Goal: Task Accomplishment & Management: Manage account settings

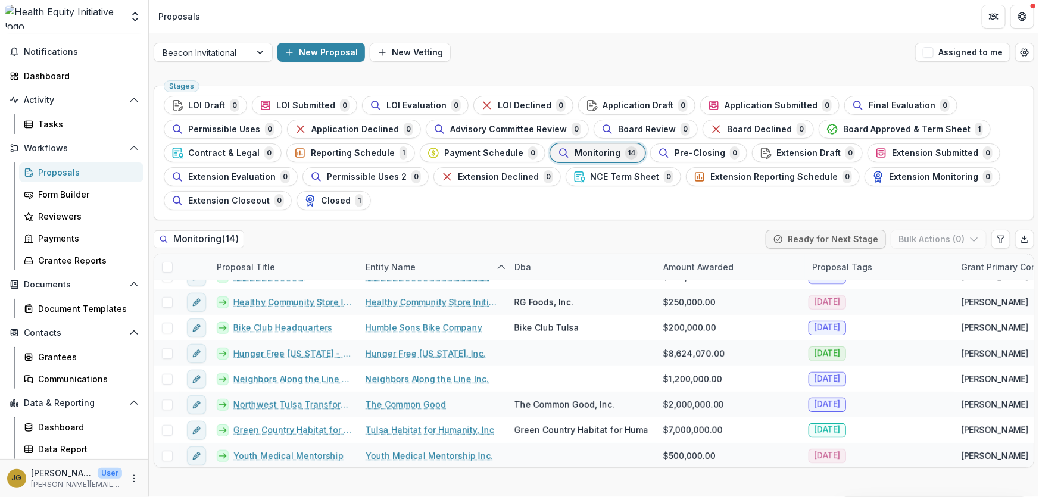
scroll to position [33, 0]
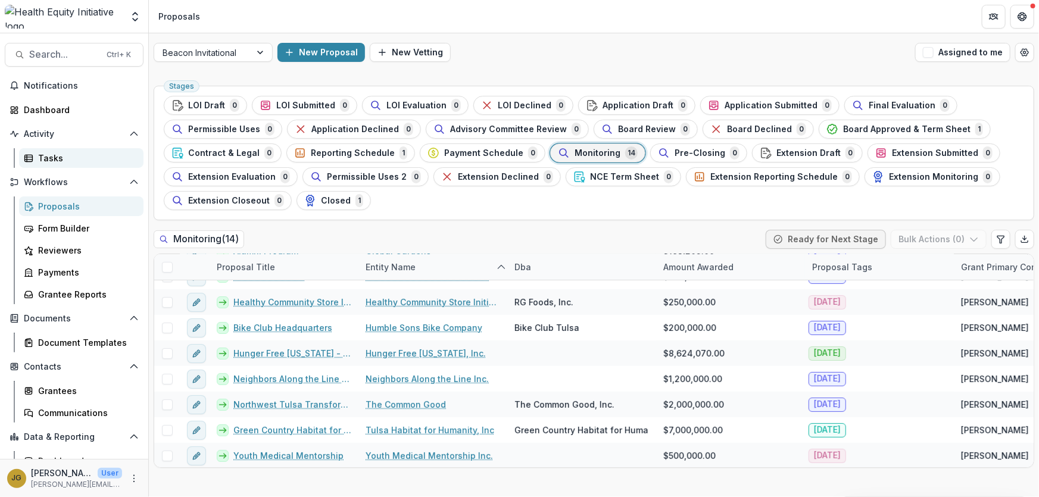
click at [48, 155] on div "Tasks" at bounding box center [86, 158] width 96 height 12
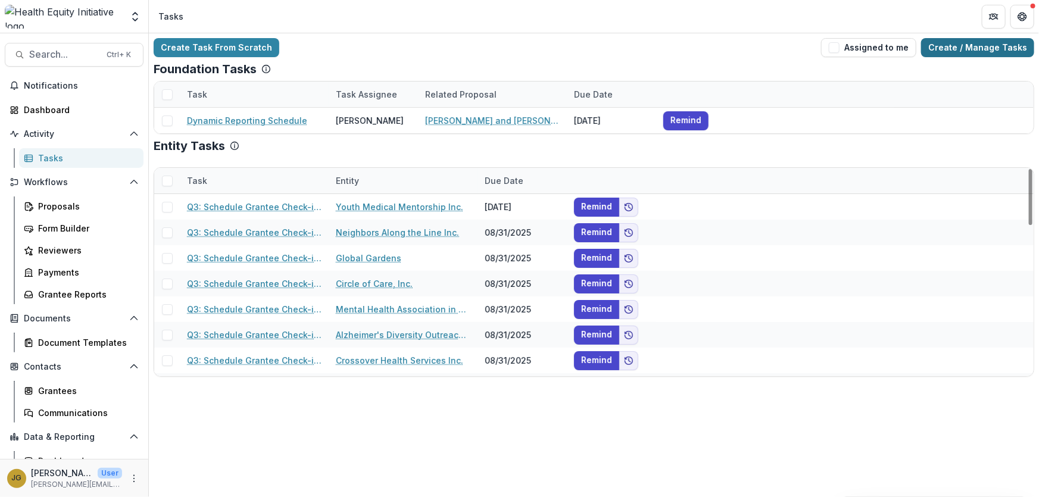
click at [692, 43] on link "Create / Manage Tasks" at bounding box center [977, 47] width 113 height 19
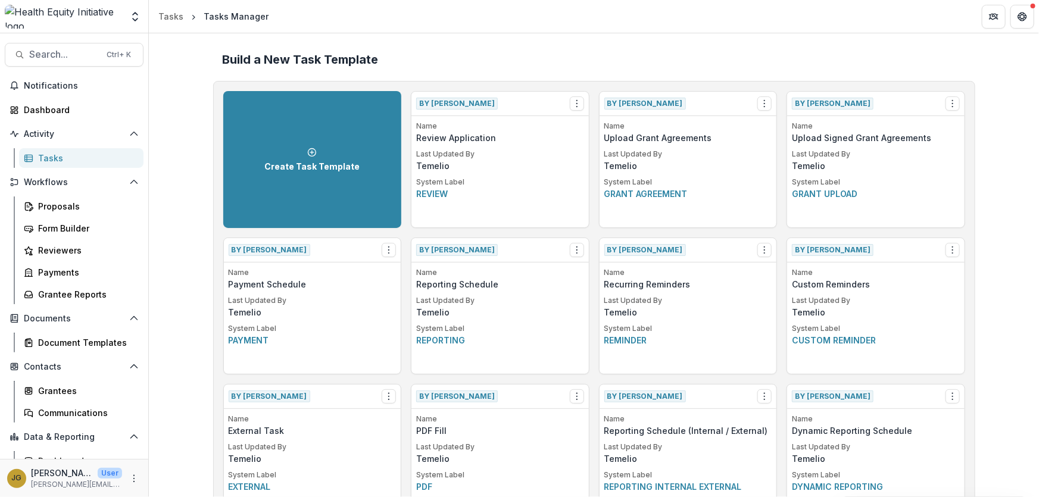
scroll to position [751, 0]
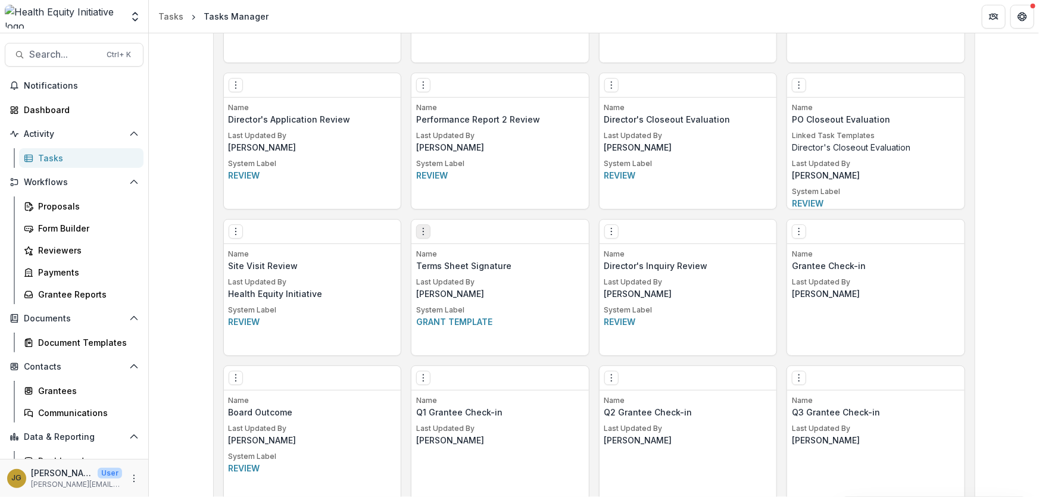
click at [424, 232] on icon "Options" at bounding box center [423, 232] width 10 height 10
click at [458, 272] on button "Make a Copy" at bounding box center [490, 275] width 146 height 20
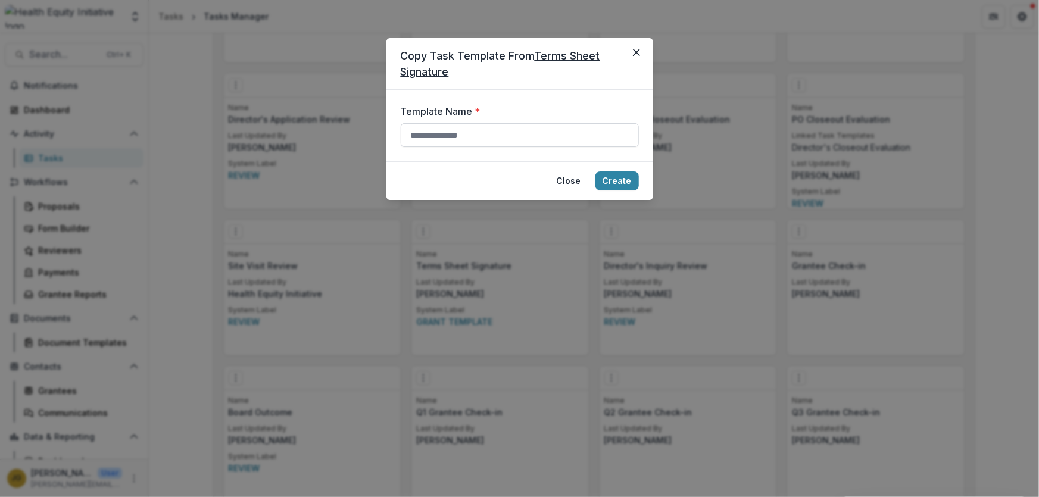
click at [420, 136] on input "Template Name *" at bounding box center [520, 135] width 238 height 24
click at [529, 136] on input "**********" at bounding box center [520, 135] width 238 height 24
type input "**********"
click at [624, 180] on button "Create" at bounding box center [616, 180] width 43 height 19
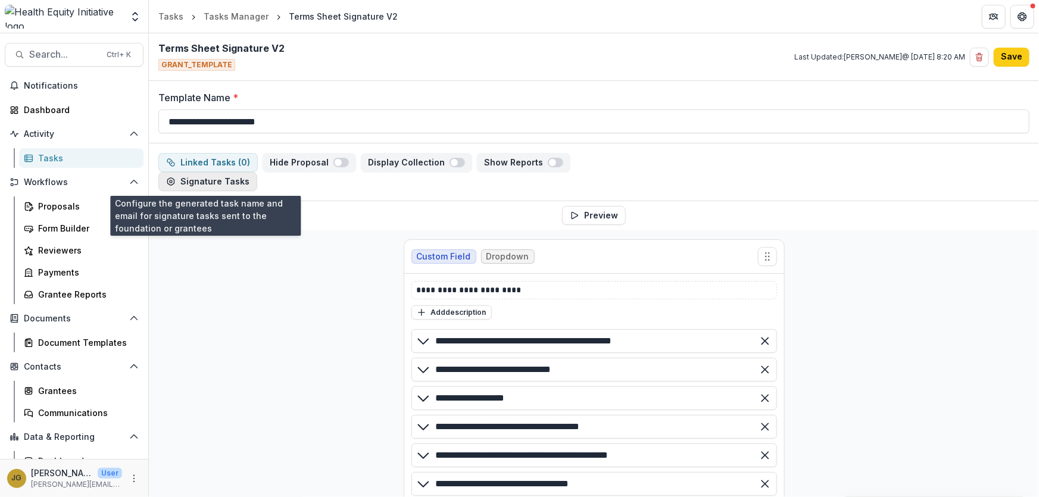
click at [229, 185] on button "Signature Tasks" at bounding box center [207, 181] width 99 height 19
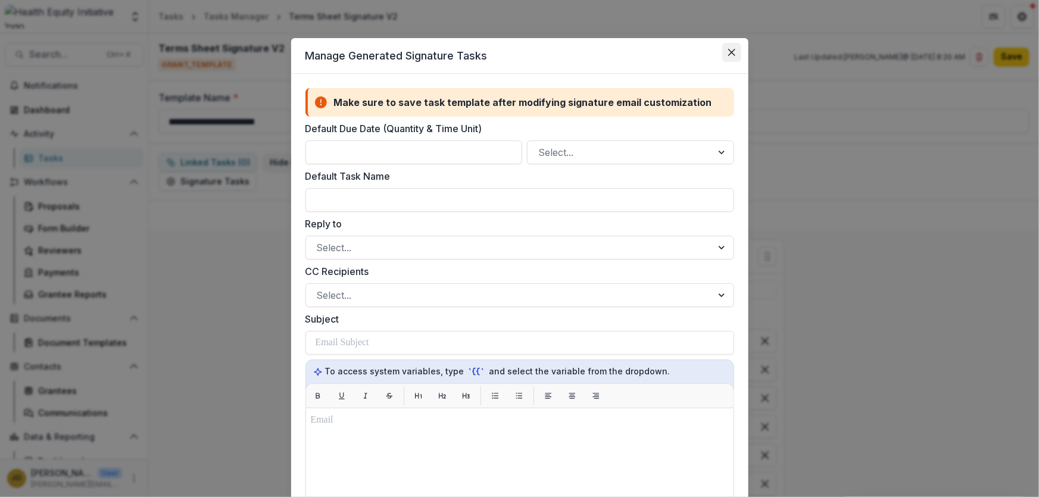
click at [733, 51] on icon "Close" at bounding box center [731, 52] width 7 height 7
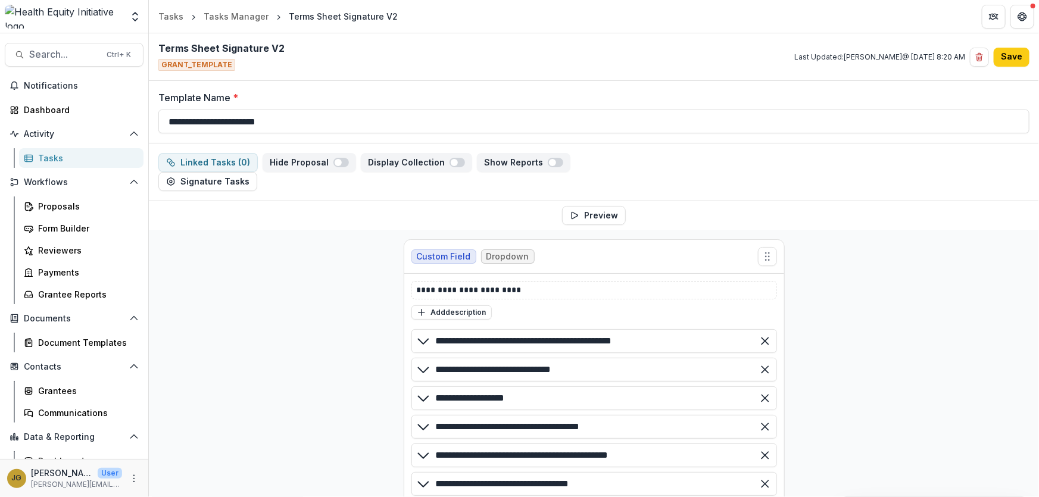
click at [223, 67] on span "GRANT_TEMPLATE" at bounding box center [196, 65] width 77 height 12
click at [223, 66] on span "GRANT_TEMPLATE" at bounding box center [196, 65] width 77 height 12
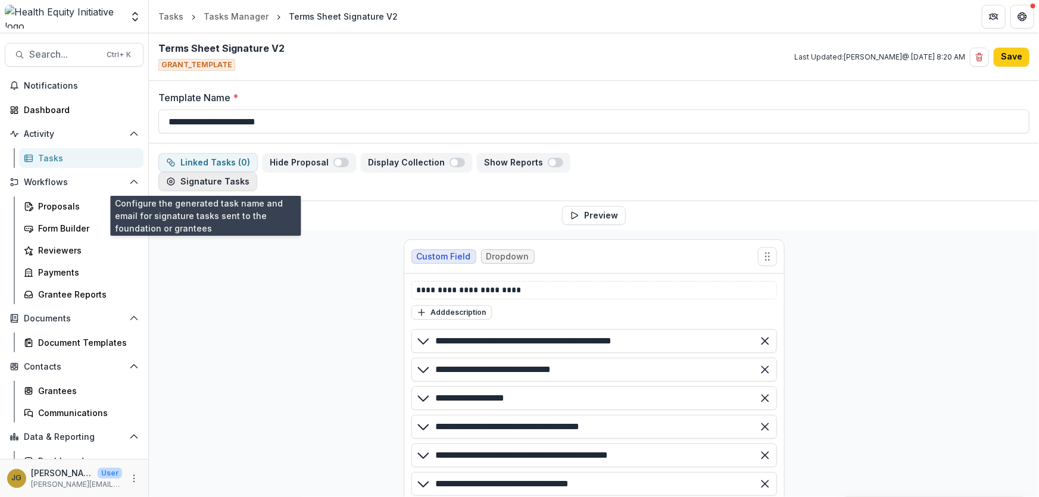
click at [195, 187] on button "Signature Tasks" at bounding box center [207, 181] width 99 height 19
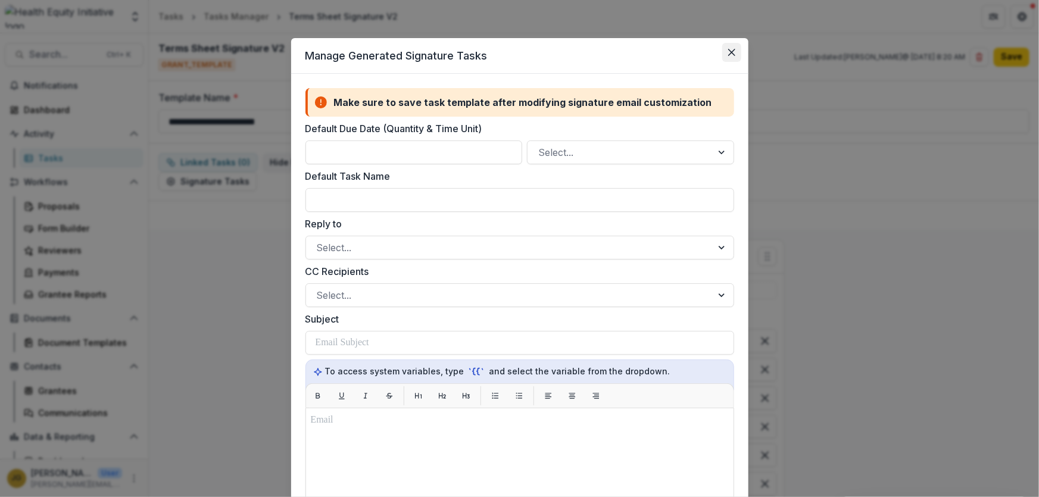
click at [732, 54] on icon "Close" at bounding box center [731, 52] width 7 height 7
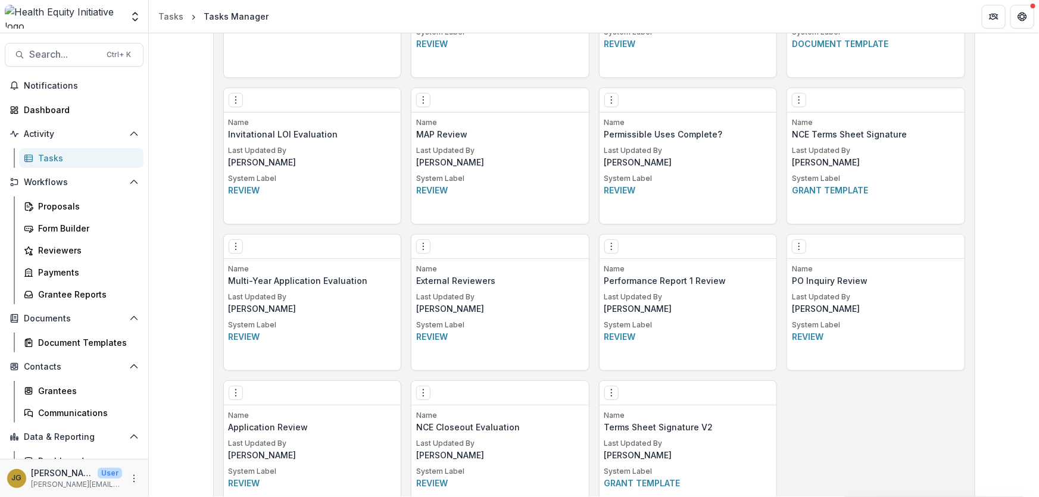
scroll to position [1555, 0]
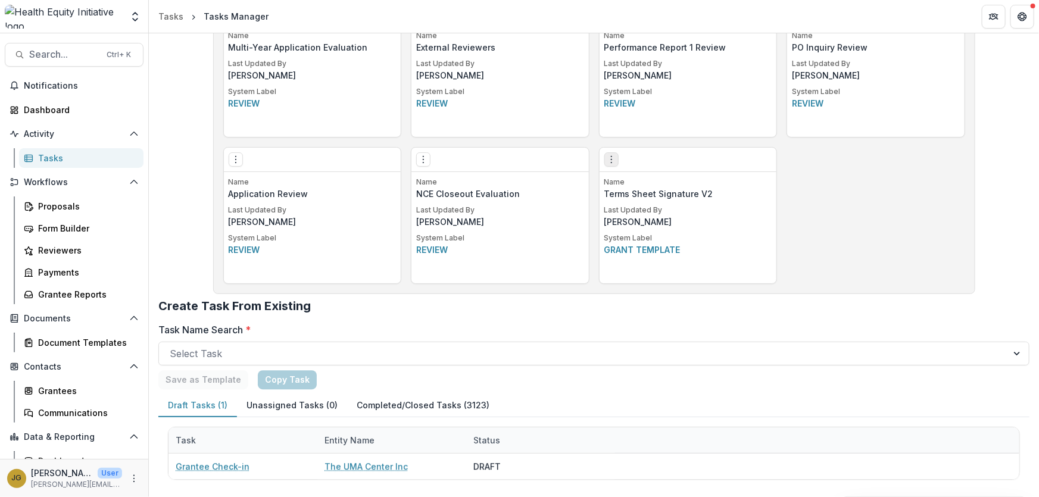
click at [610, 160] on icon "Options" at bounding box center [612, 160] width 10 height 10
click at [640, 225] on link "Create Task From Template" at bounding box center [678, 223] width 146 height 20
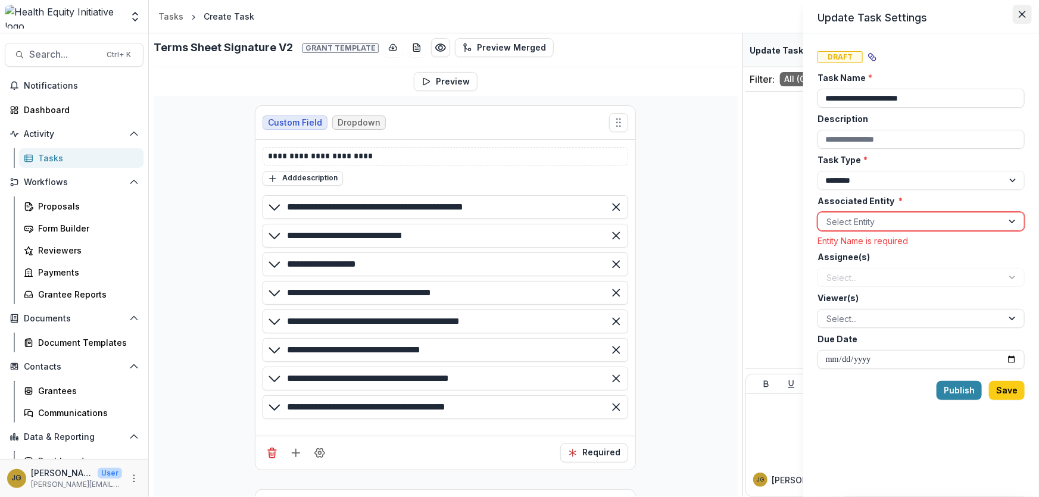
click at [1021, 14] on icon "Close" at bounding box center [1021, 14] width 7 height 7
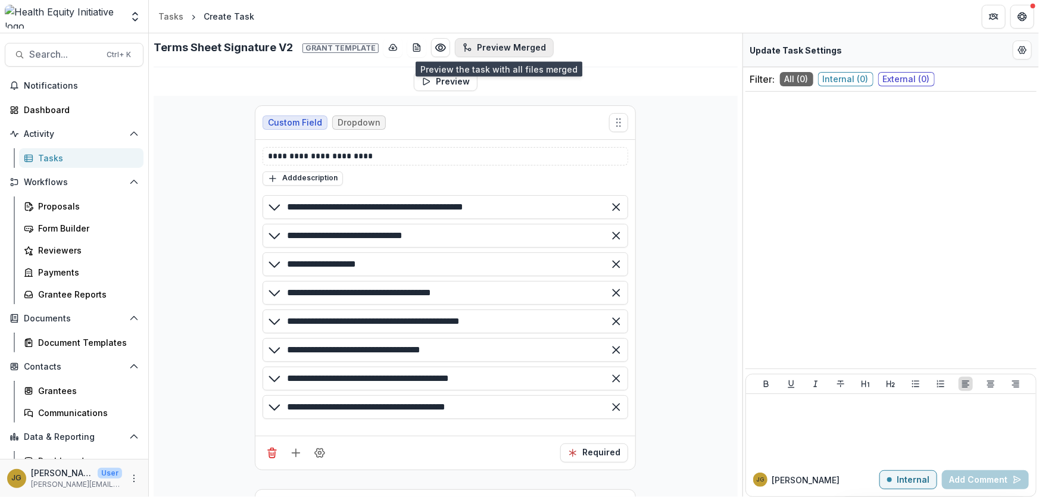
click at [465, 49] on button "Preview Merged" at bounding box center [504, 47] width 99 height 19
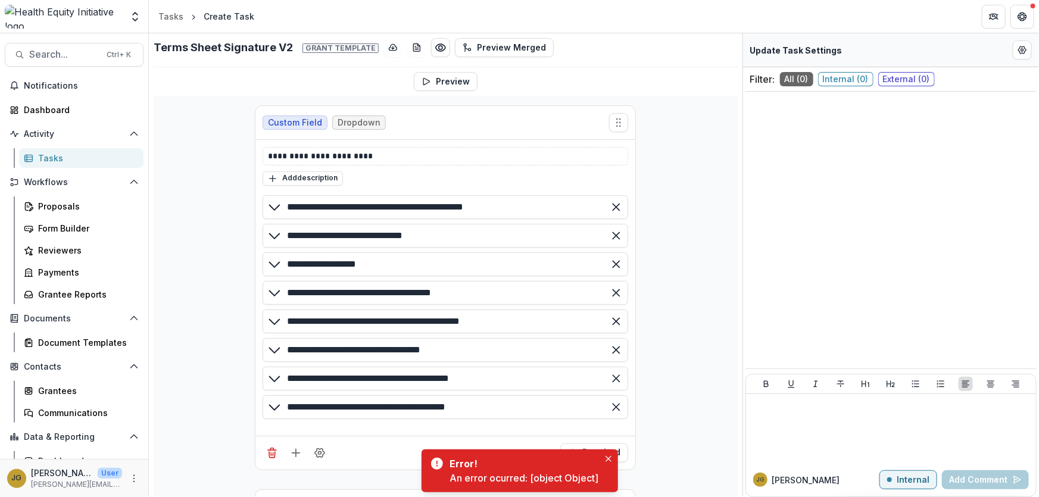
click at [332, 73] on div "**********" at bounding box center [446, 439] width 584 height 734
click at [334, 49] on span "Grant template" at bounding box center [340, 48] width 76 height 10
click at [335, 49] on span "Grant template" at bounding box center [340, 48] width 76 height 10
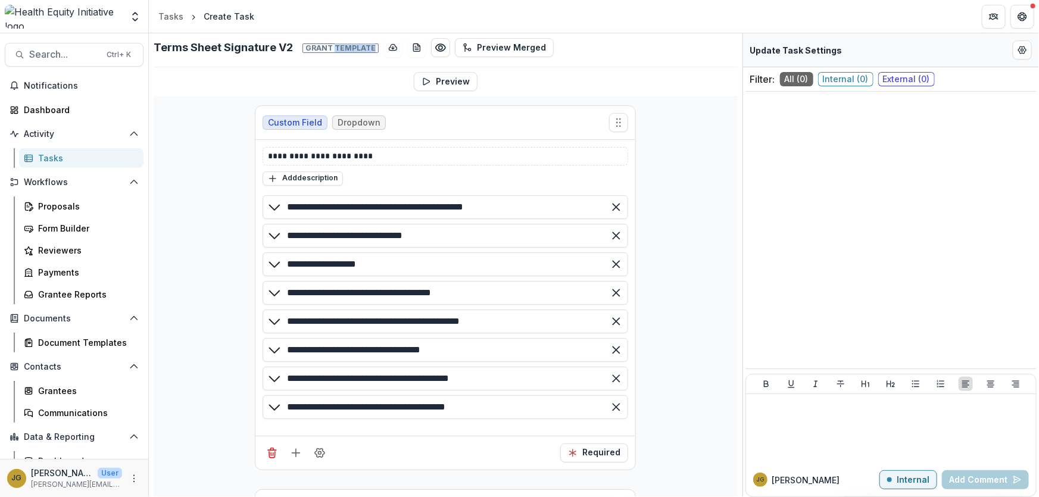
click at [335, 49] on span "Grant template" at bounding box center [340, 48] width 76 height 10
click at [319, 47] on span "Grant template" at bounding box center [340, 48] width 76 height 10
click at [344, 52] on span "Grant template" at bounding box center [340, 48] width 76 height 10
click at [364, 46] on span "Grant template" at bounding box center [340, 48] width 76 height 10
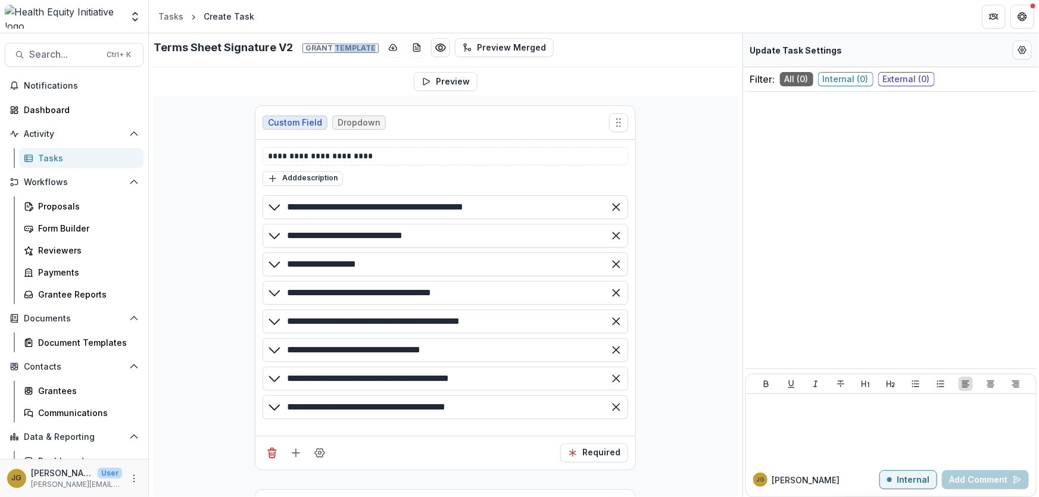
click at [364, 46] on span "Grant template" at bounding box center [340, 48] width 76 height 10
click at [365, 46] on span "Grant template" at bounding box center [340, 48] width 76 height 10
click at [365, 48] on span "Grant template" at bounding box center [340, 48] width 76 height 10
click at [362, 46] on span "Grant template" at bounding box center [340, 48] width 76 height 10
click at [363, 48] on span "Grant template" at bounding box center [340, 48] width 76 height 10
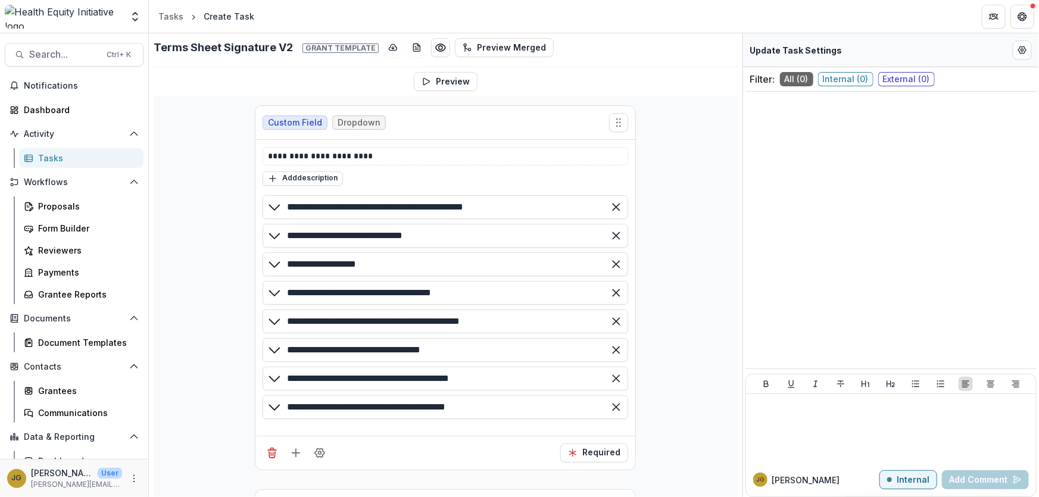
click at [366, 48] on span "Grant template" at bounding box center [340, 48] width 76 height 10
click at [340, 46] on span "Grant template" at bounding box center [340, 48] width 76 height 10
click at [310, 45] on span "Grant template" at bounding box center [340, 48] width 76 height 10
click at [304, 45] on span "Grant template" at bounding box center [340, 48] width 76 height 10
click at [330, 80] on div "**********" at bounding box center [446, 439] width 584 height 734
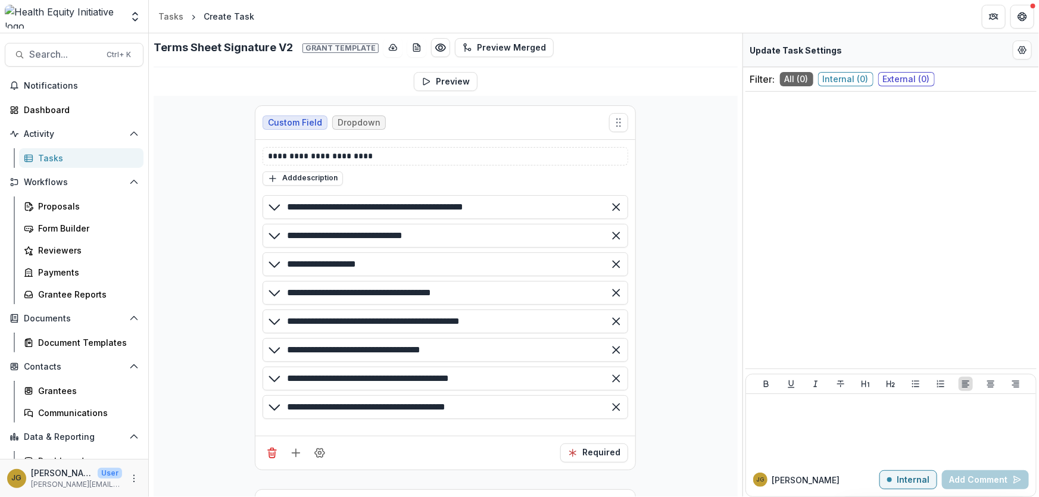
click at [340, 48] on span "Grant template" at bounding box center [340, 48] width 76 height 10
click at [337, 76] on div "**********" at bounding box center [446, 439] width 584 height 734
click at [323, 46] on span "Grant template" at bounding box center [340, 48] width 76 height 10
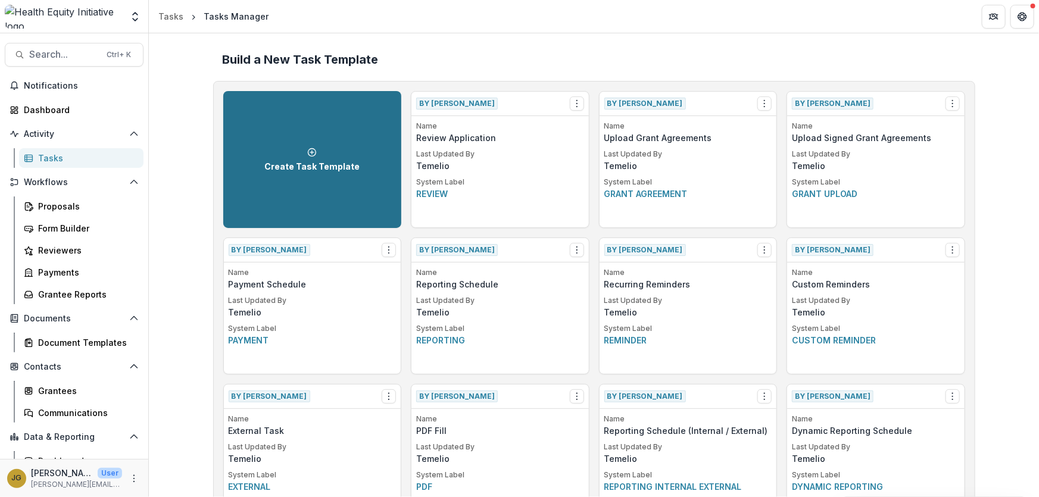
click at [304, 158] on div "Create Task Template" at bounding box center [311, 160] width 95 height 24
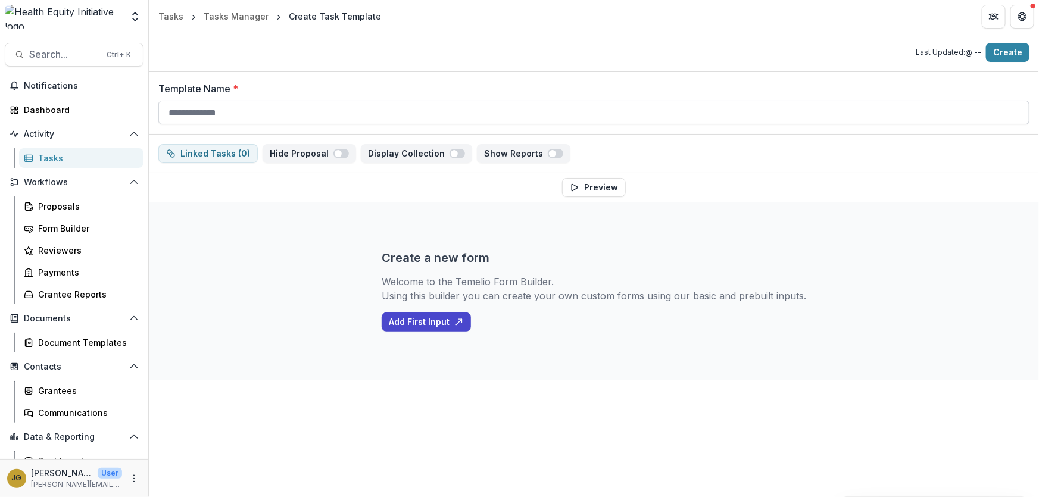
click at [190, 119] on input "Template Name *" at bounding box center [593, 113] width 871 height 24
type input "*"
type input "**********"
click at [284, 190] on div "**********" at bounding box center [594, 206] width 890 height 347
click at [425, 323] on button "Add First Input" at bounding box center [426, 321] width 89 height 19
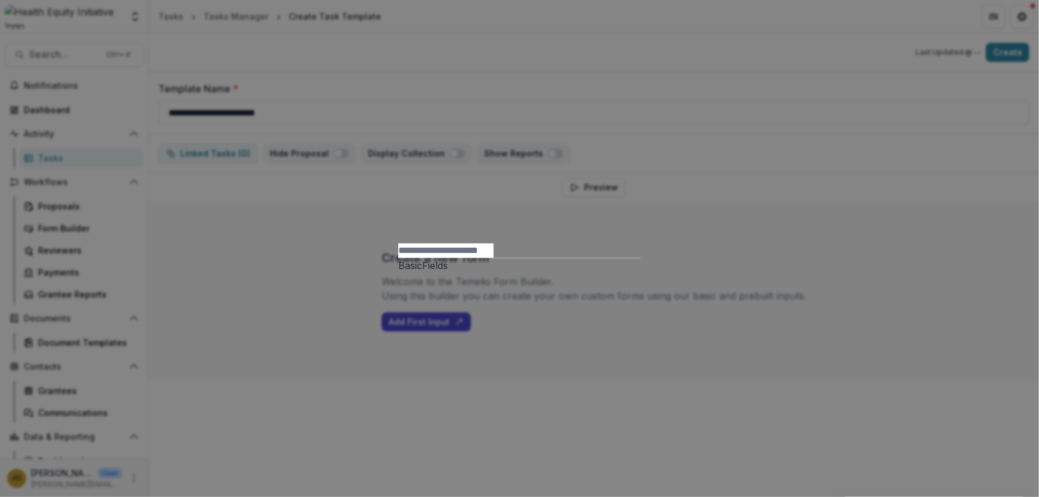
click at [868, 243] on div "Basic Fields New Page File Download File Upload Text Block Currency Phone Numbe…" at bounding box center [519, 248] width 1039 height 497
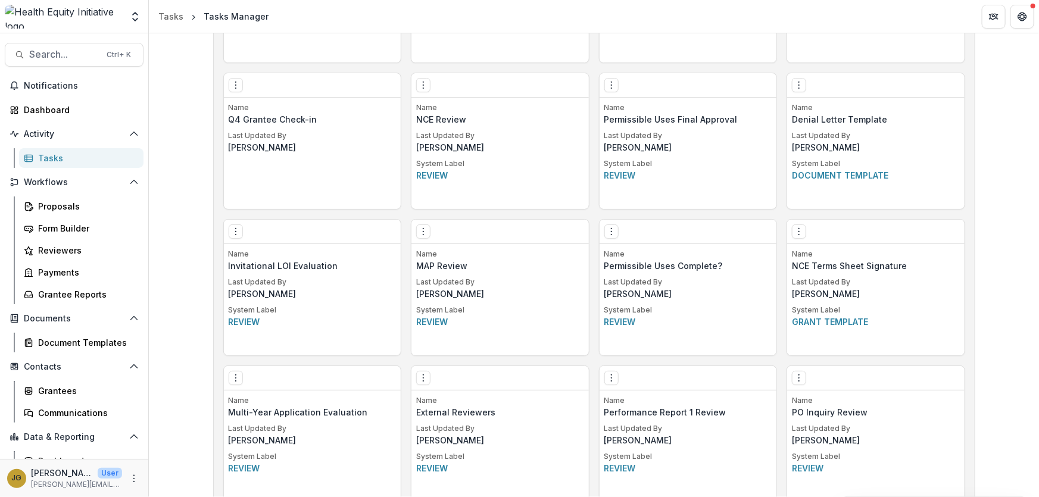
scroll to position [1483, 0]
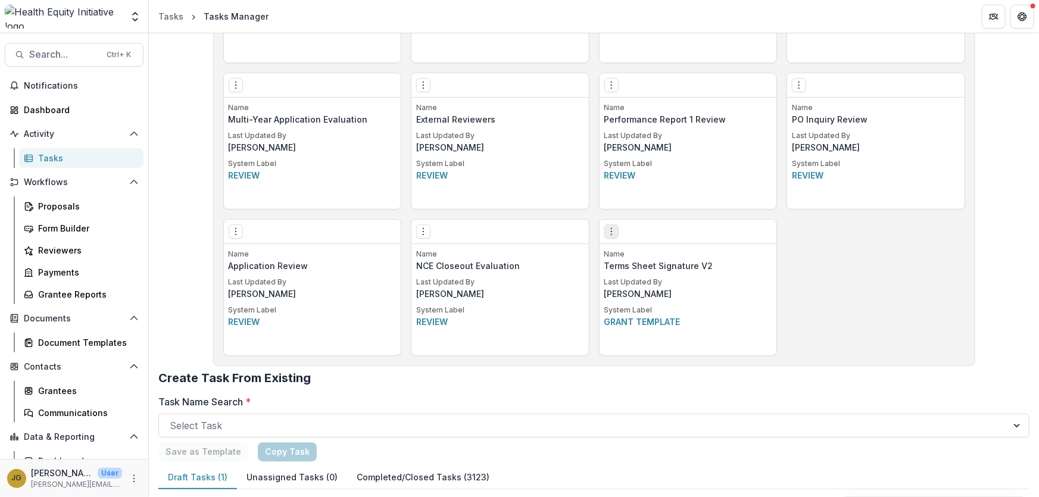
click at [612, 232] on icon "Options" at bounding box center [612, 232] width 10 height 10
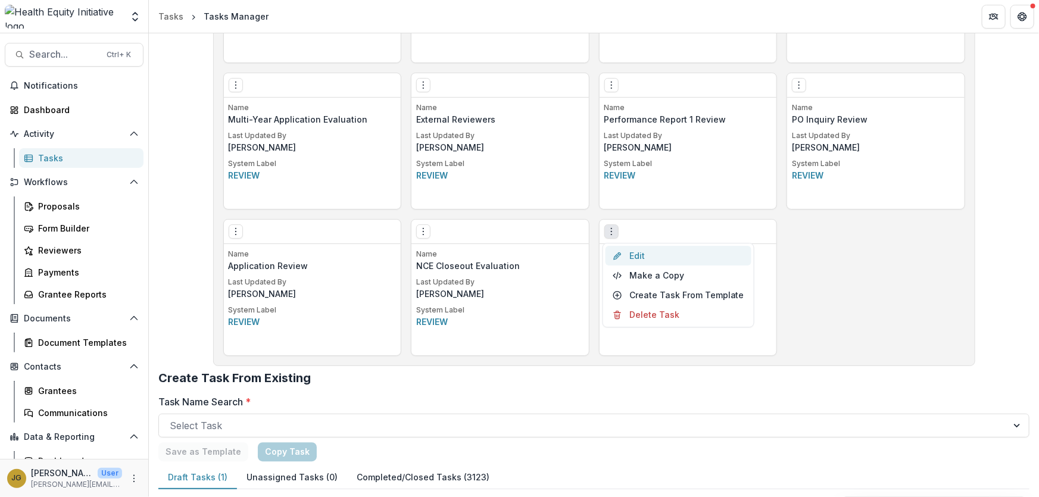
click at [634, 260] on link "Edit" at bounding box center [678, 256] width 146 height 20
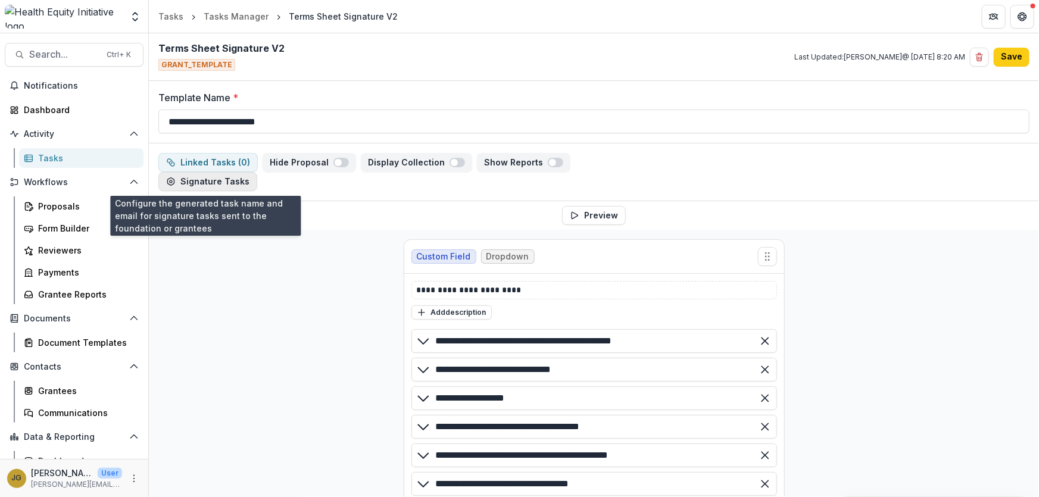
click at [201, 185] on button "Signature Tasks" at bounding box center [207, 181] width 99 height 19
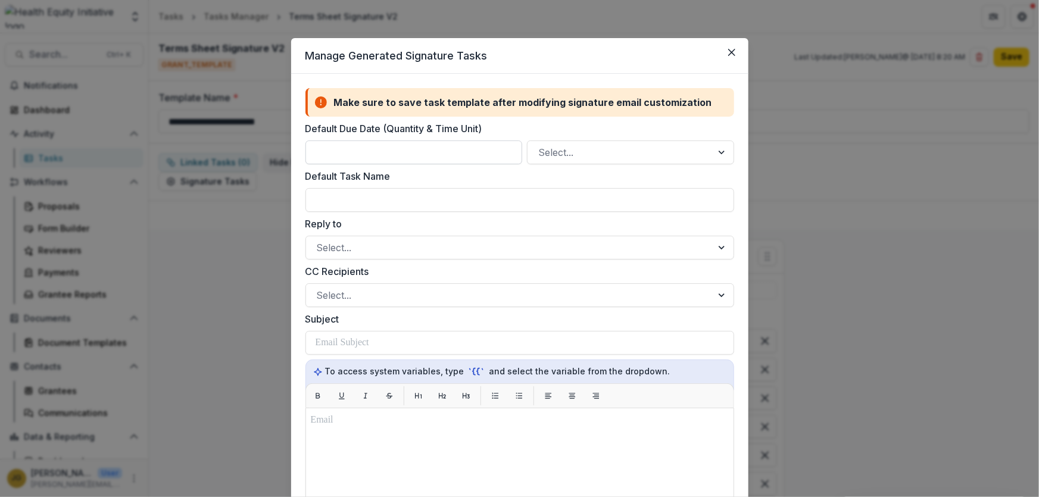
click at [346, 155] on input "Default Due Date (Quantity & Time Unit)" at bounding box center [413, 152] width 217 height 24
click at [730, 54] on icon "Close" at bounding box center [731, 52] width 7 height 7
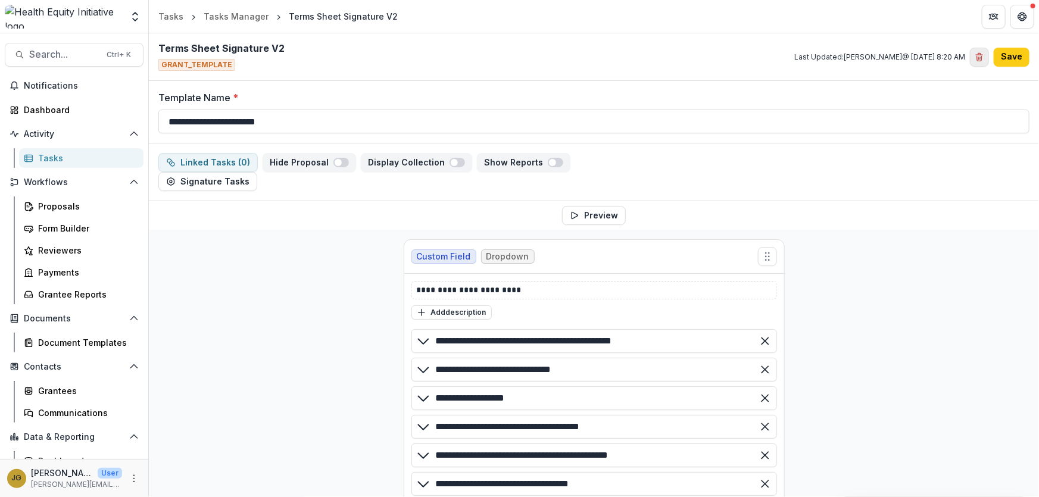
click at [975, 58] on icon "Delete template" at bounding box center [979, 57] width 10 height 10
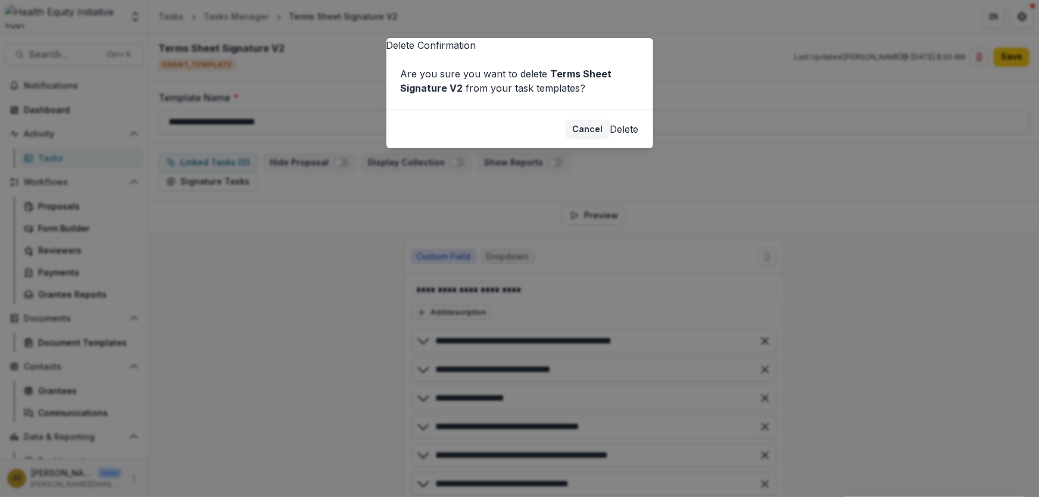
click at [612, 136] on button "Delete" at bounding box center [624, 129] width 29 height 14
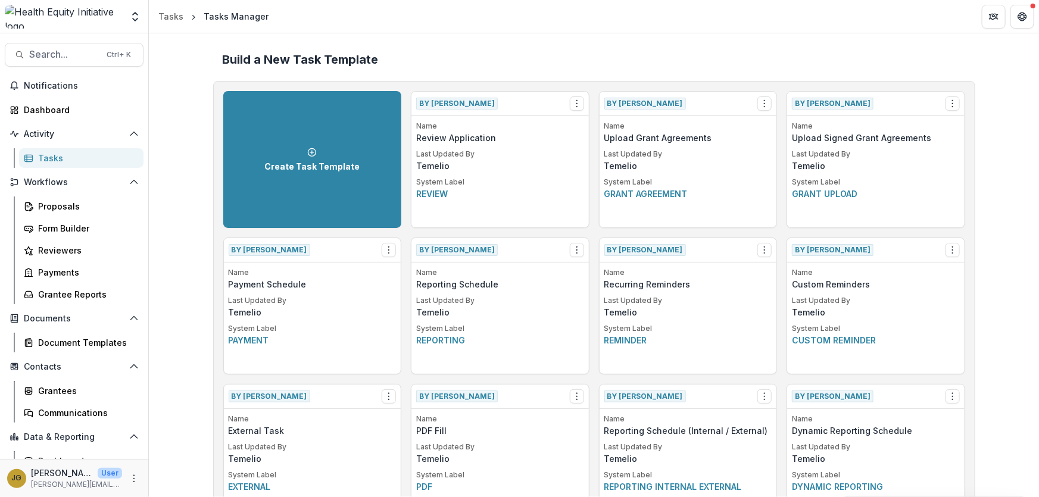
click at [764, 44] on div "Build a New Task Template" at bounding box center [594, 59] width 762 height 33
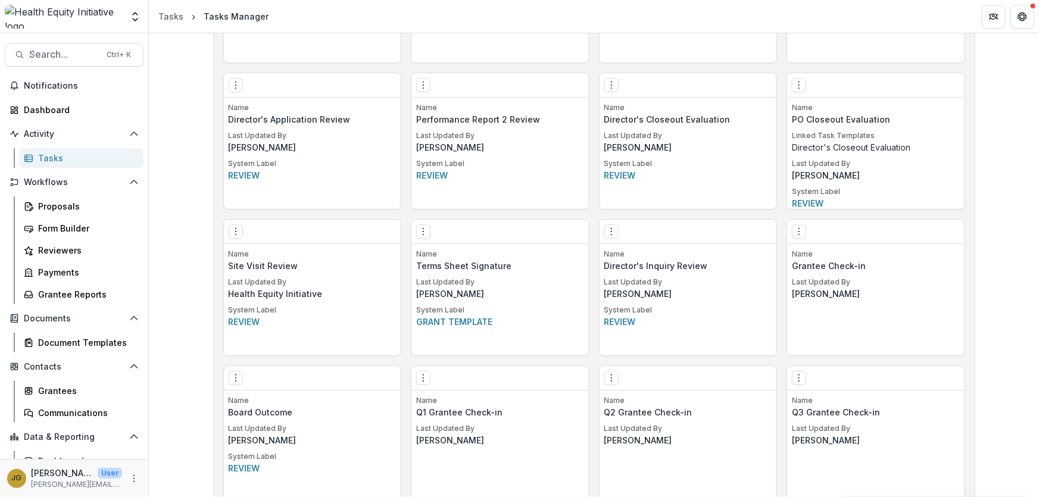
click at [1013, 257] on div "Build a New Task Template Create Task Template By Temelio View Make a Copy Crea…" at bounding box center [594, 293] width 890 height 2020
click at [508, 213] on div "Create Task Template By Temelio View Make a Copy Create Task From Template Name…" at bounding box center [594, 214] width 742 height 1748
click at [1017, 263] on div "Build a New Task Template Create Task Template By Temelio View Make a Copy Crea…" at bounding box center [594, 293] width 890 height 2020
click at [424, 230] on icon "Options" at bounding box center [423, 232] width 10 height 10
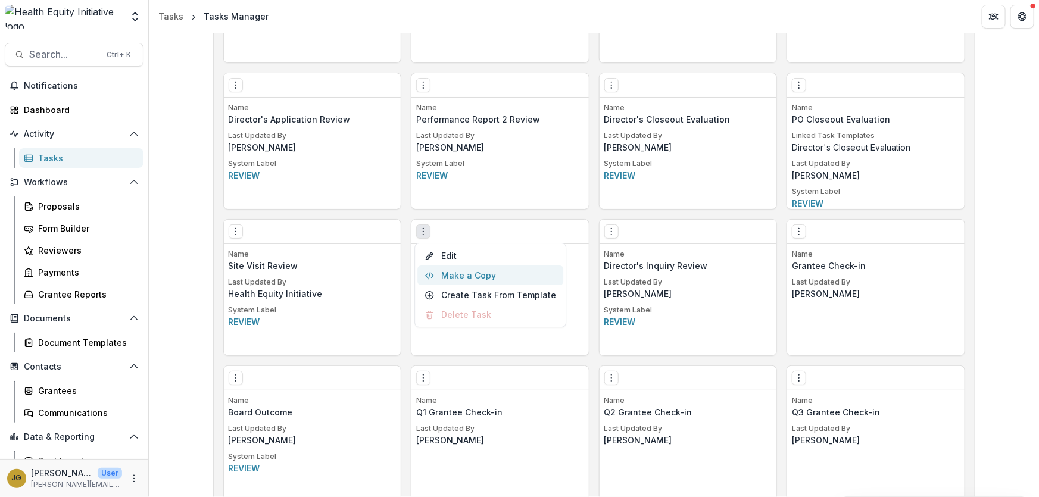
click at [464, 276] on button "Make a Copy" at bounding box center [490, 275] width 146 height 20
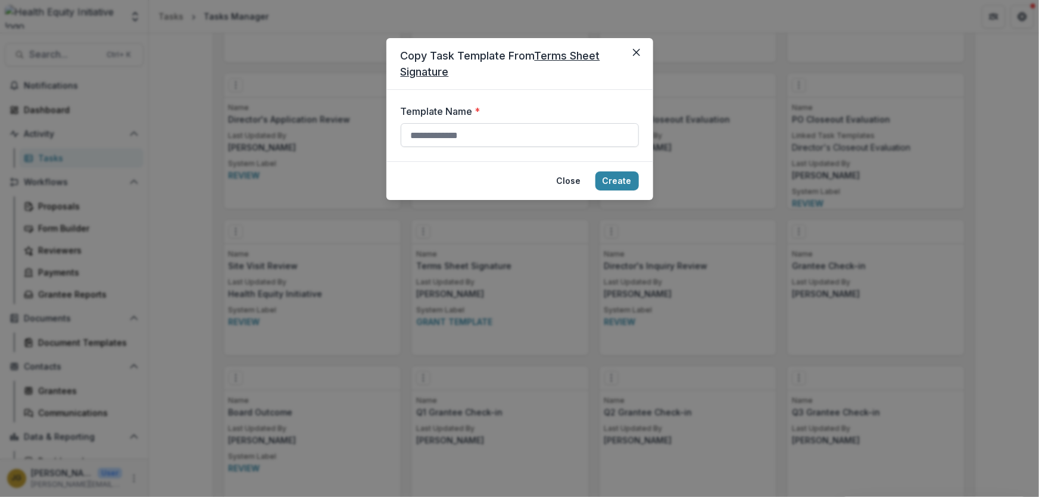
click at [462, 139] on input "Template Name *" at bounding box center [520, 135] width 238 height 24
type input "**********"
click at [610, 182] on button "Create" at bounding box center [616, 180] width 43 height 19
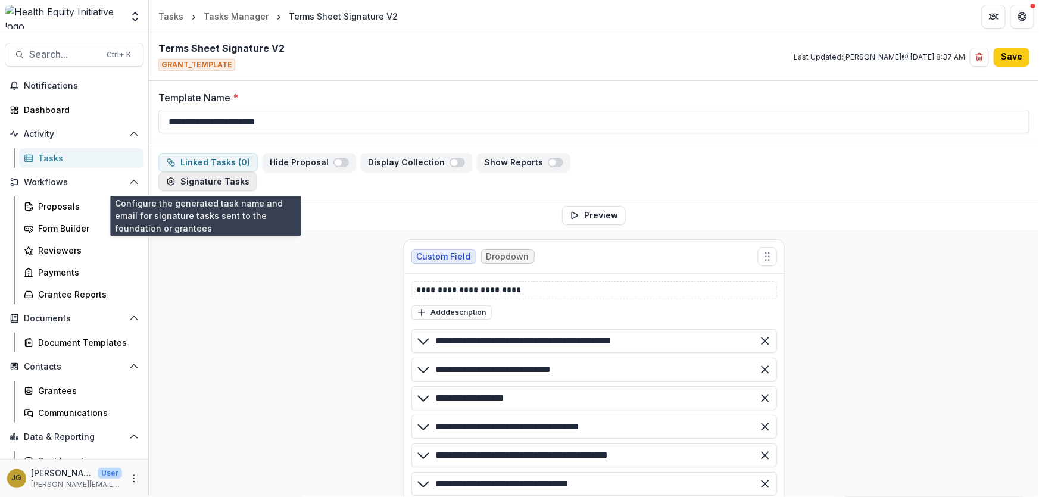
click at [215, 182] on button "Signature Tasks" at bounding box center [207, 181] width 99 height 19
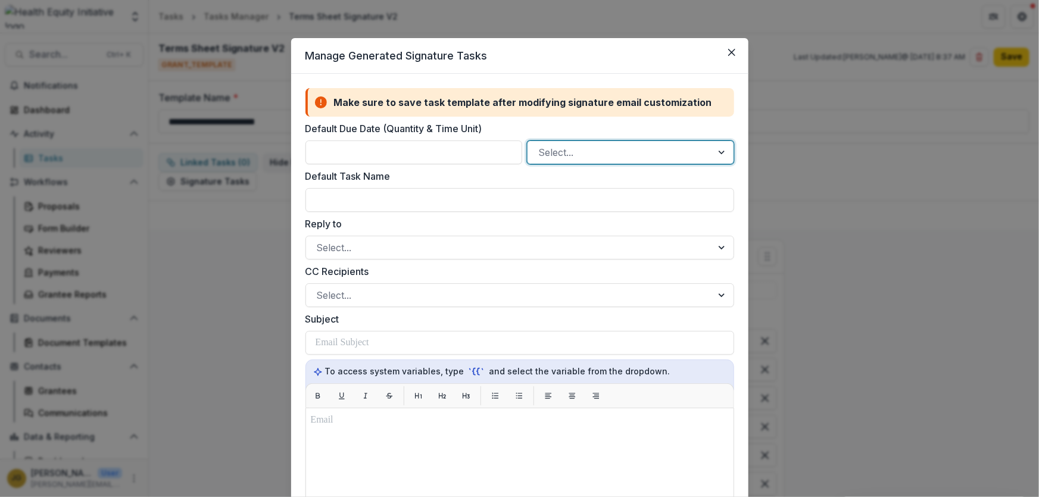
click at [618, 158] on div at bounding box center [619, 152] width 162 height 17
click at [618, 159] on div at bounding box center [619, 152] width 162 height 17
click at [728, 56] on button "Close" at bounding box center [731, 52] width 19 height 19
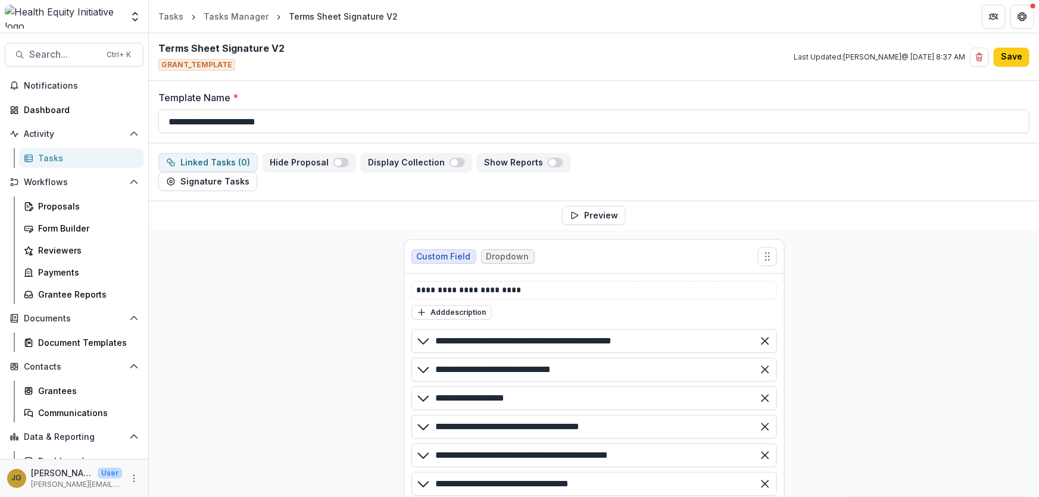
click at [226, 68] on span "GRANT_TEMPLATE" at bounding box center [196, 65] width 77 height 12
click at [219, 51] on h2 "Terms Sheet Signature V2" at bounding box center [221, 48] width 126 height 11
click at [219, 48] on h2 "Terms Sheet Signature V2" at bounding box center [221, 48] width 126 height 11
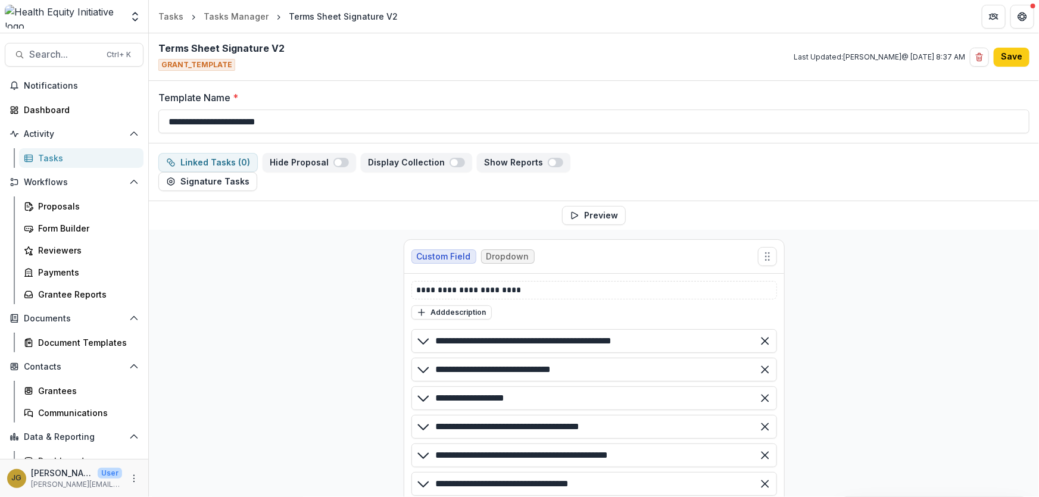
click at [212, 66] on span "GRANT_TEMPLATE" at bounding box center [196, 65] width 77 height 12
click at [261, 53] on h2 "Terms Sheet Signature V2" at bounding box center [221, 48] width 126 height 11
click at [261, 52] on h2 "Terms Sheet Signature V2" at bounding box center [221, 48] width 126 height 11
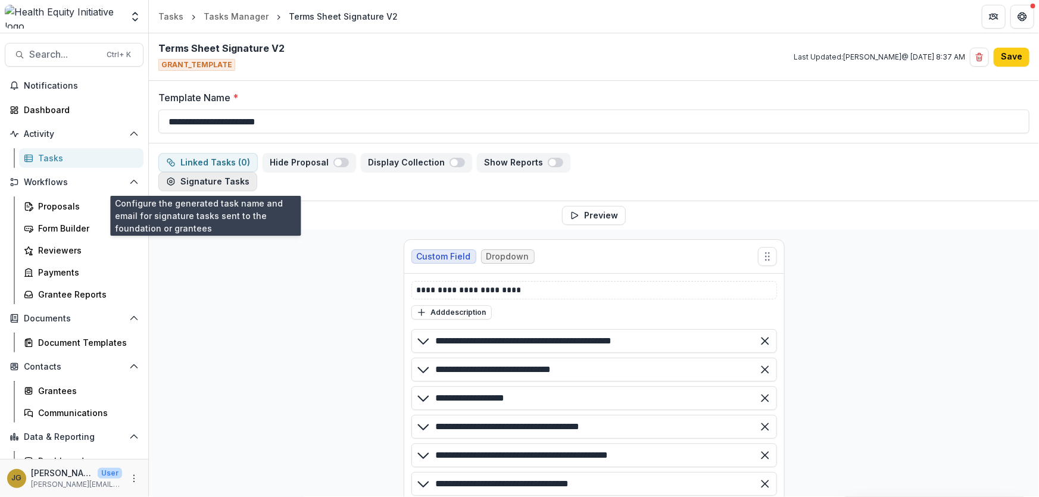
click at [220, 180] on button "Signature Tasks" at bounding box center [207, 181] width 99 height 19
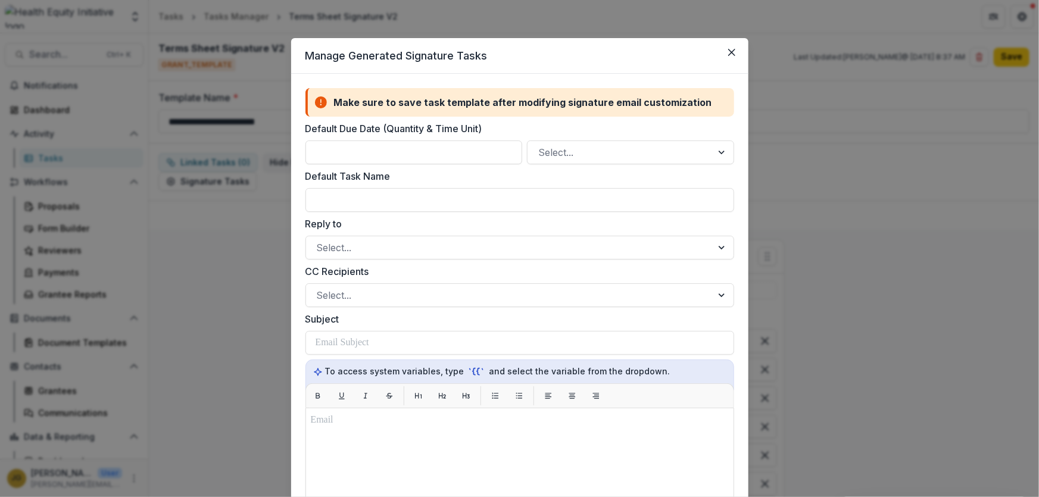
click at [390, 61] on header "Manage Generated Signature Tasks" at bounding box center [519, 56] width 457 height 36
click at [732, 58] on button "Close" at bounding box center [731, 52] width 19 height 19
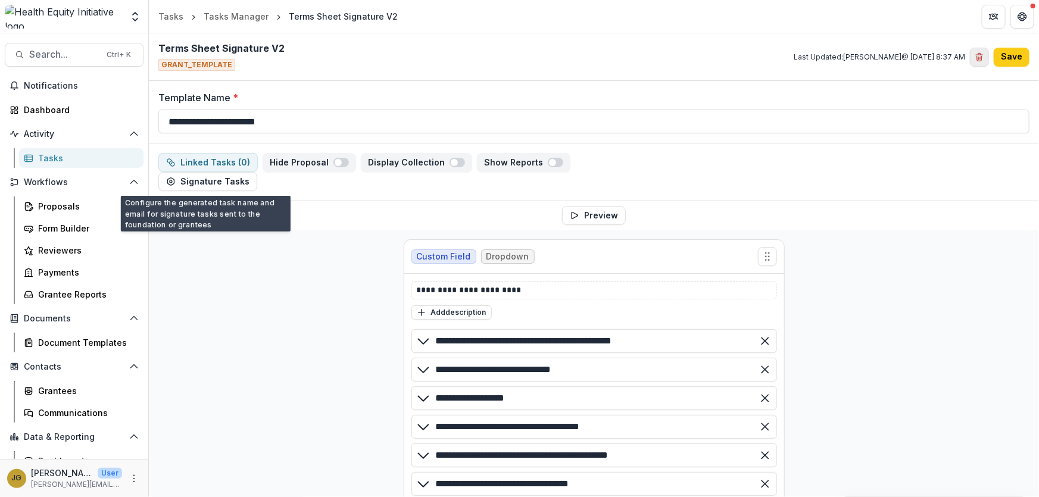
click at [979, 59] on icon "Delete template" at bounding box center [979, 57] width 10 height 10
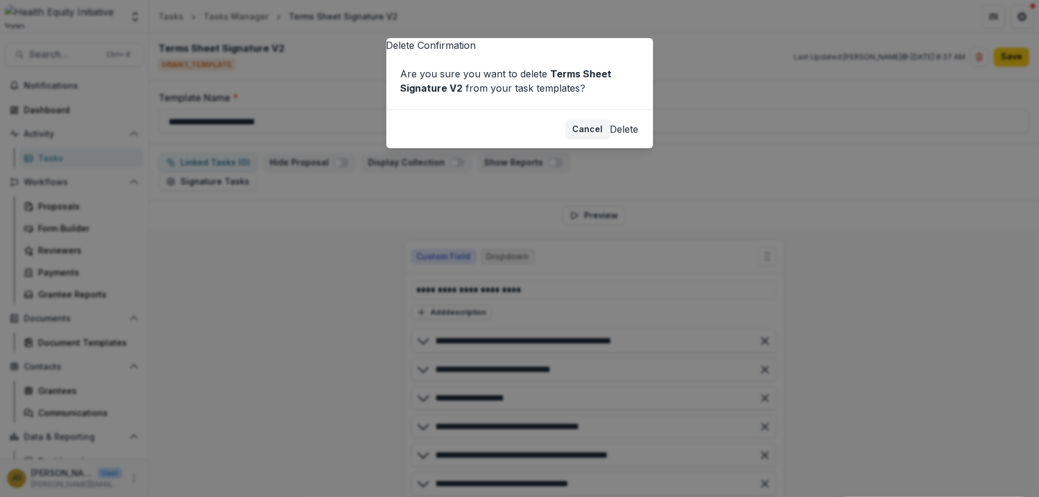
click at [613, 136] on button "Delete" at bounding box center [624, 129] width 29 height 14
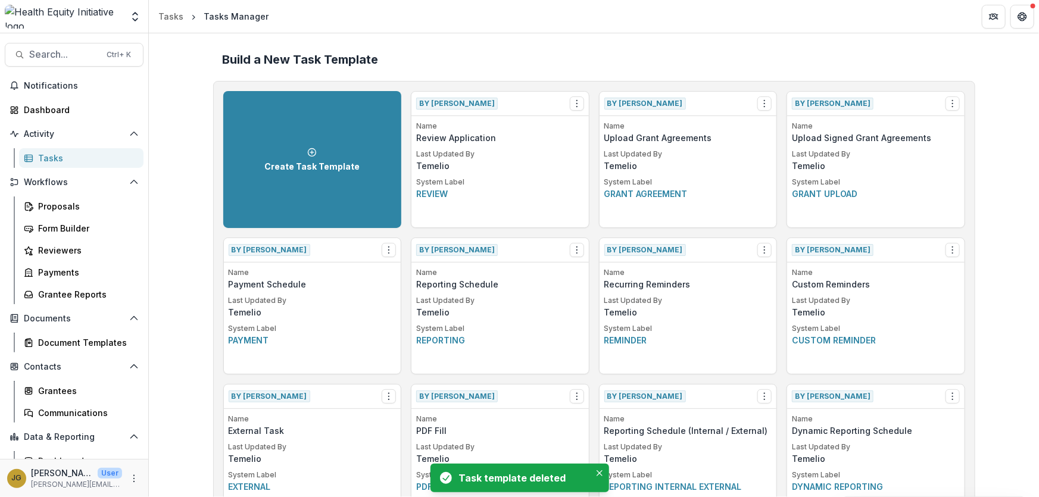
click at [601, 63] on h2 "Build a New Task Template" at bounding box center [594, 59] width 743 height 14
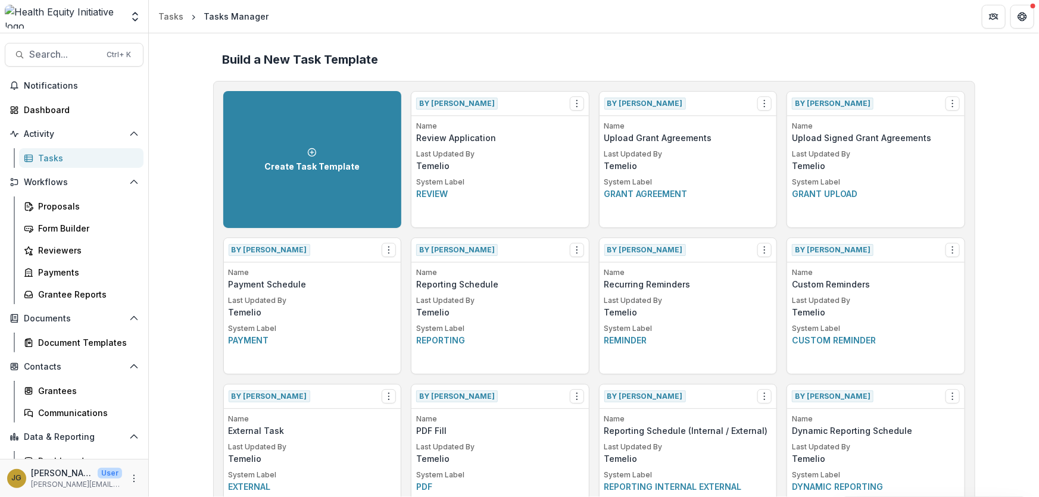
scroll to position [751, 0]
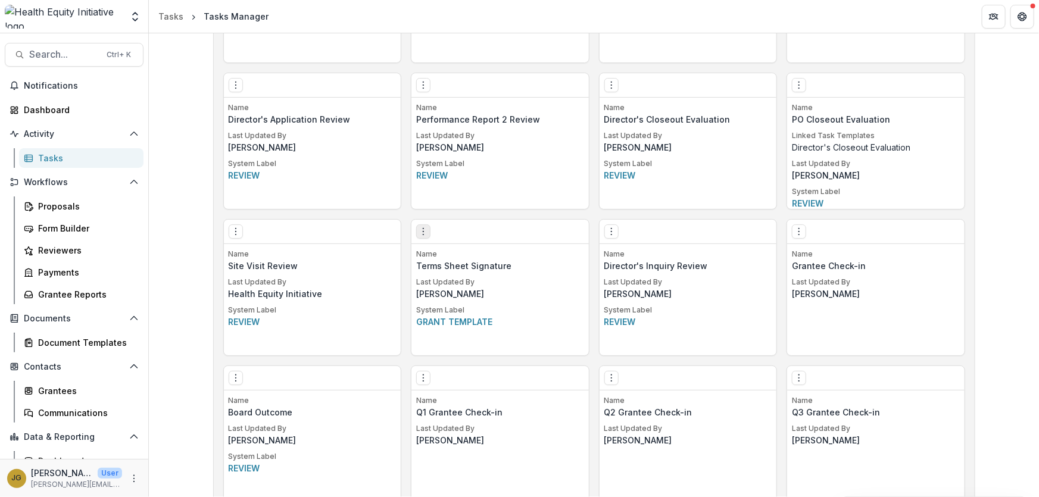
click at [426, 230] on icon "Options" at bounding box center [423, 232] width 10 height 10
click at [449, 279] on button "Make a Copy" at bounding box center [490, 275] width 146 height 20
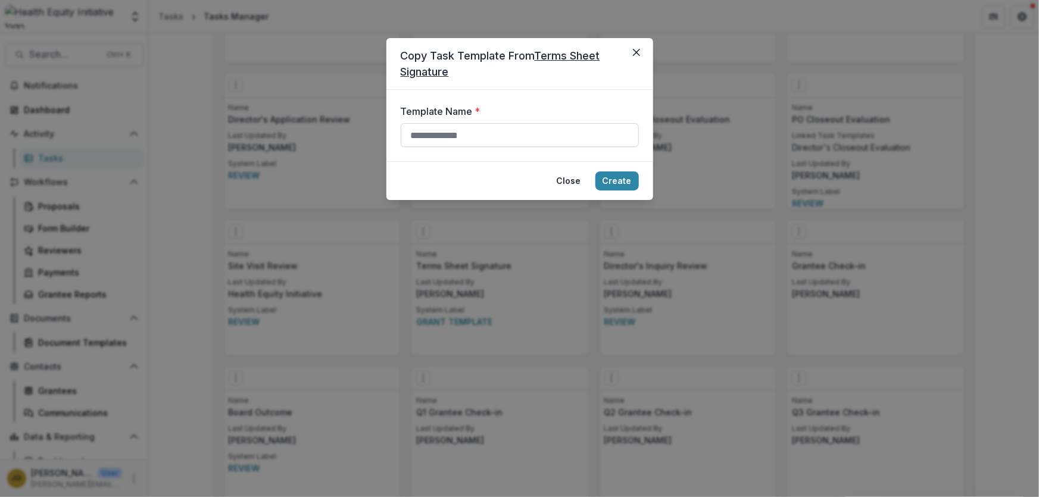
click at [432, 136] on input "Template Name *" at bounding box center [520, 135] width 238 height 24
type input "**********"
click at [617, 183] on button "Create" at bounding box center [616, 180] width 43 height 19
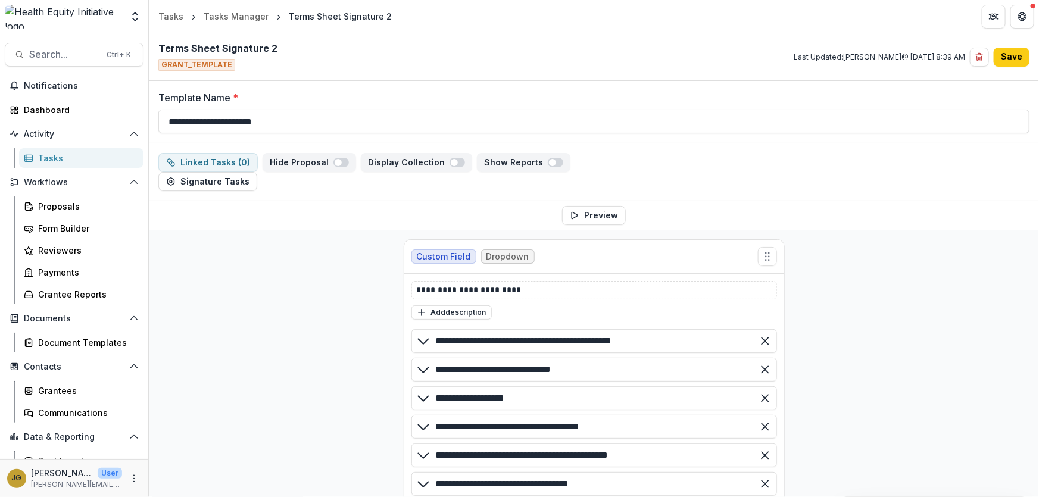
click at [189, 65] on span "GRANT_TEMPLATE" at bounding box center [196, 65] width 77 height 12
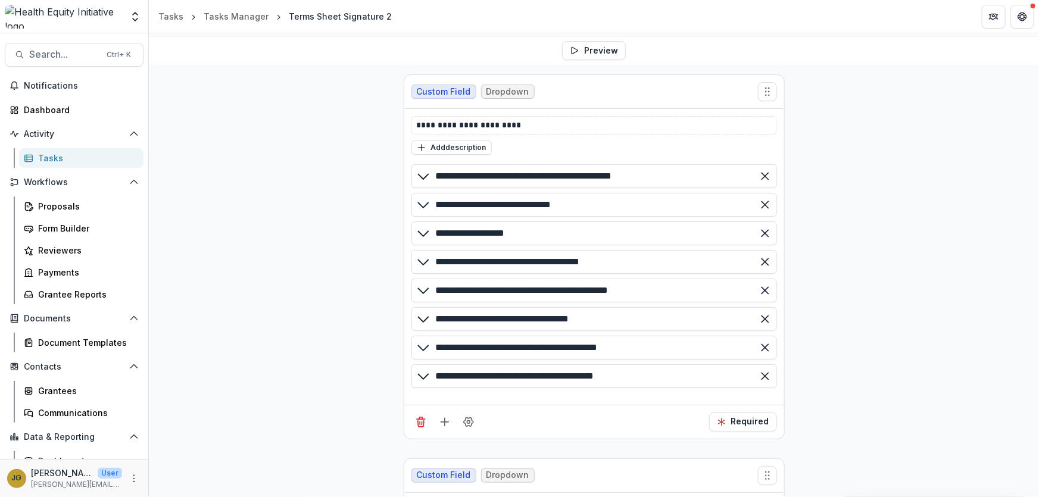
scroll to position [167, 0]
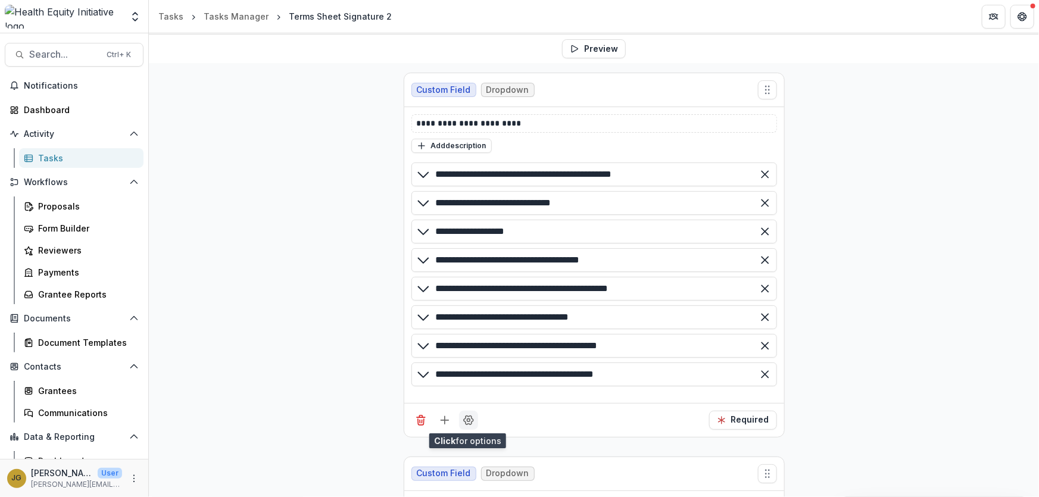
click at [463, 423] on icon "Field Settings" at bounding box center [468, 420] width 12 height 12
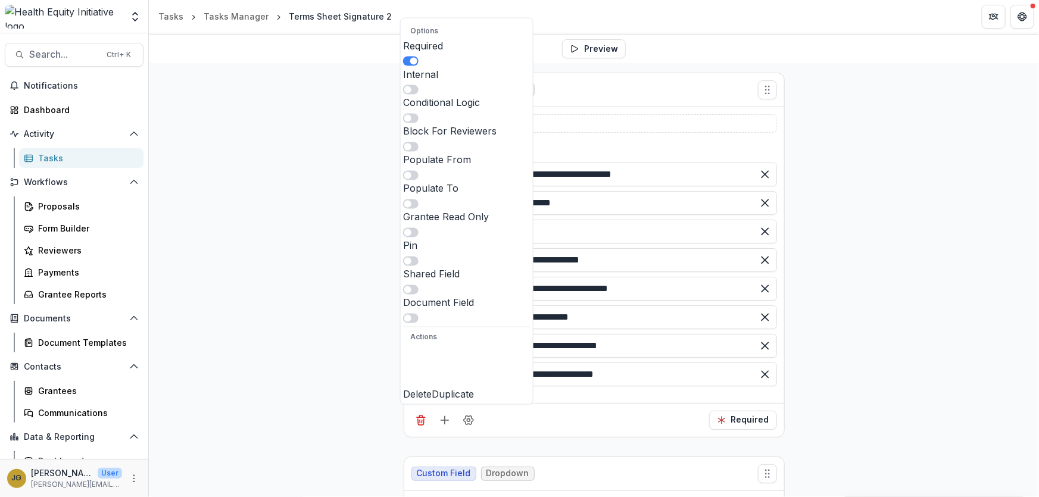
click at [182, 360] on div "**********" at bounding box center [594, 418] width 890 height 710
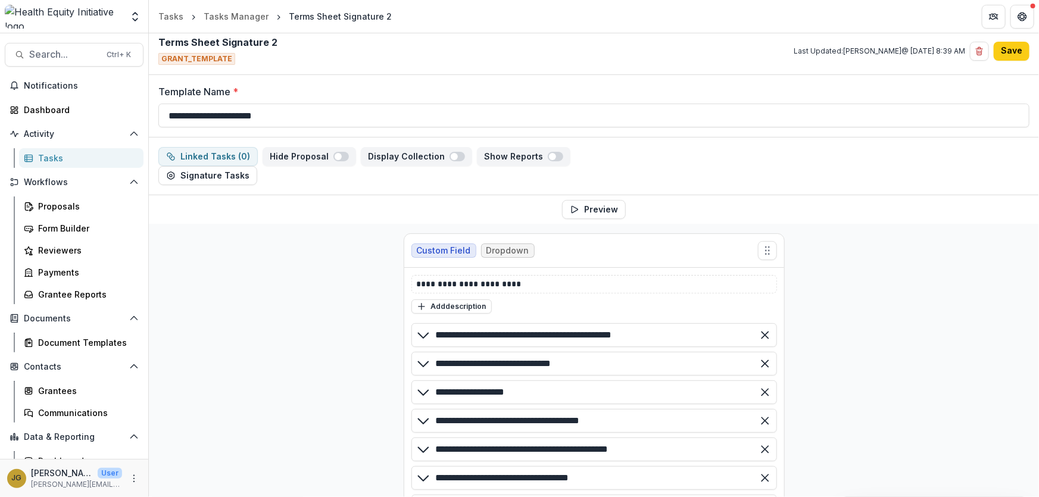
scroll to position [0, 0]
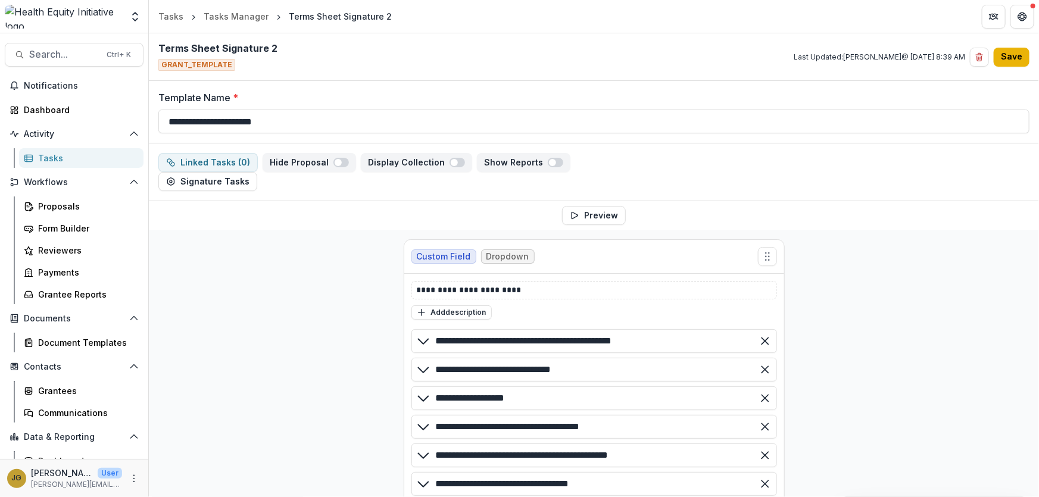
click at [1009, 57] on button "Save" at bounding box center [1011, 57] width 36 height 19
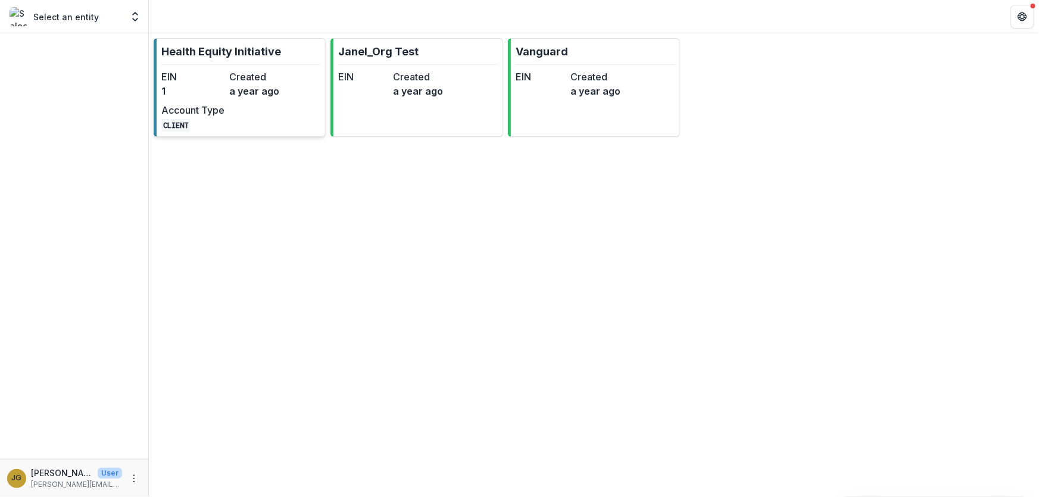
click at [210, 48] on p "Health Equity Initiative" at bounding box center [221, 51] width 120 height 16
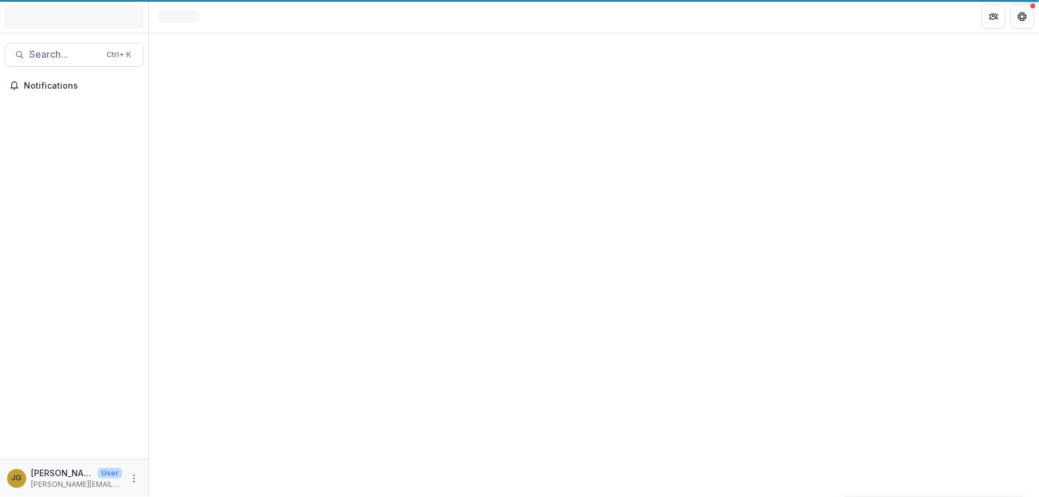
click at [210, 48] on div at bounding box center [594, 265] width 890 height 464
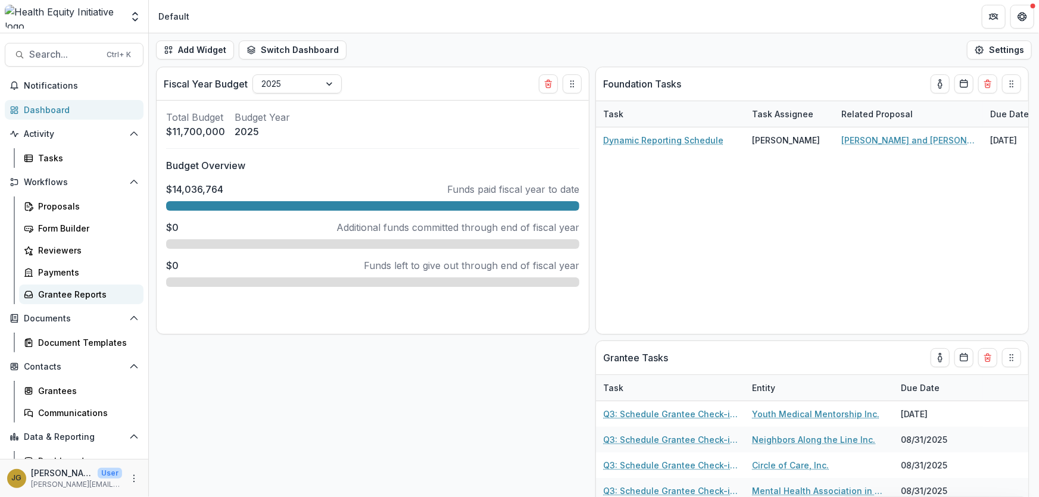
click at [86, 298] on div "Grantee Reports" at bounding box center [86, 294] width 96 height 12
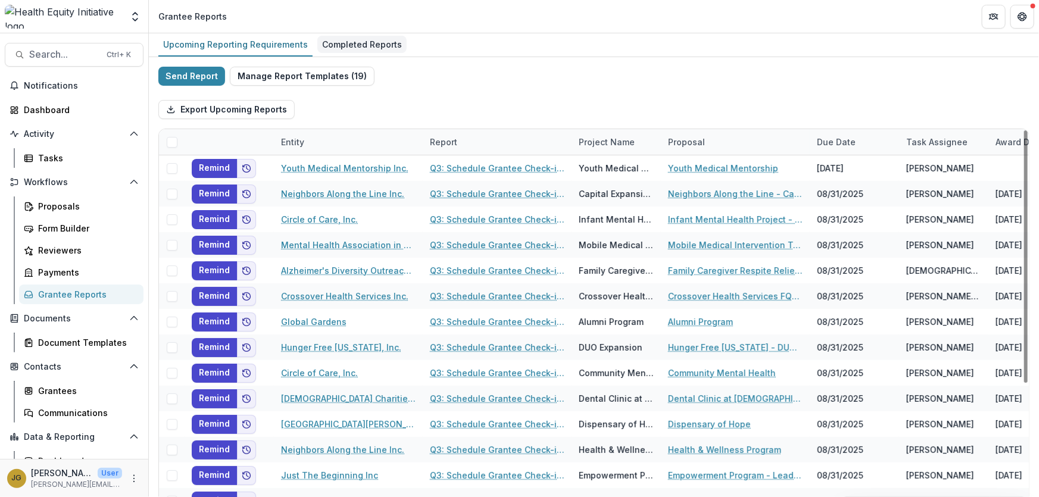
click at [340, 47] on div "Completed Reports" at bounding box center [361, 44] width 89 height 17
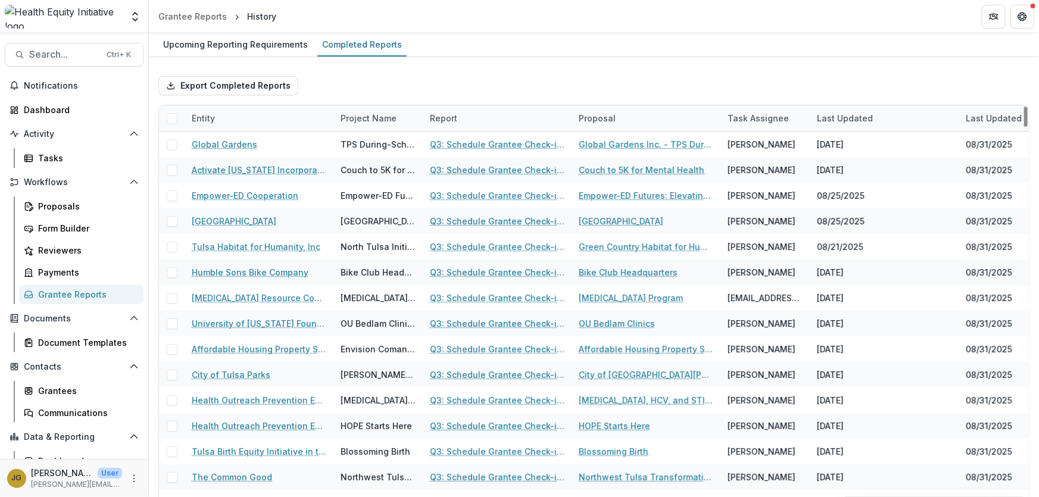
click at [208, 120] on div "Entity" at bounding box center [203, 118] width 37 height 12
click at [218, 144] on input at bounding box center [258, 145] width 143 height 19
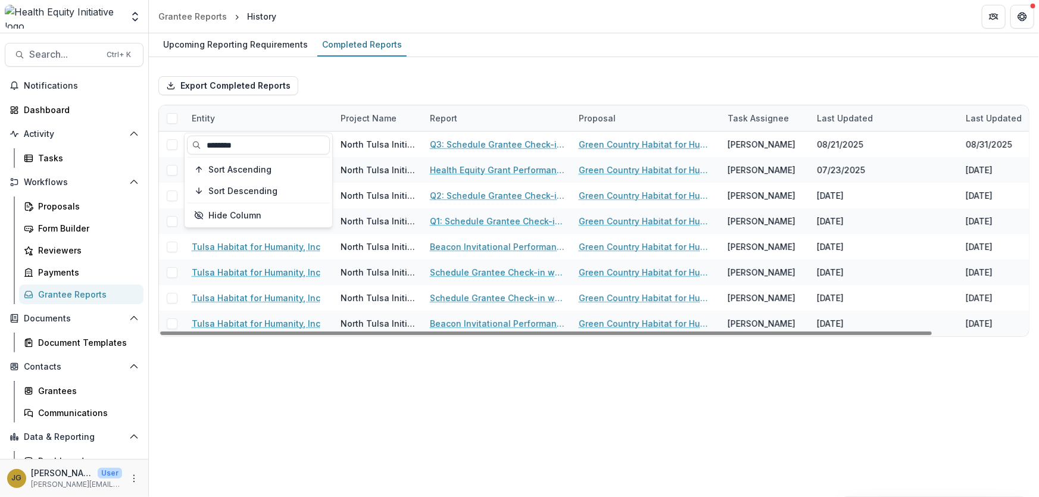
type input "********"
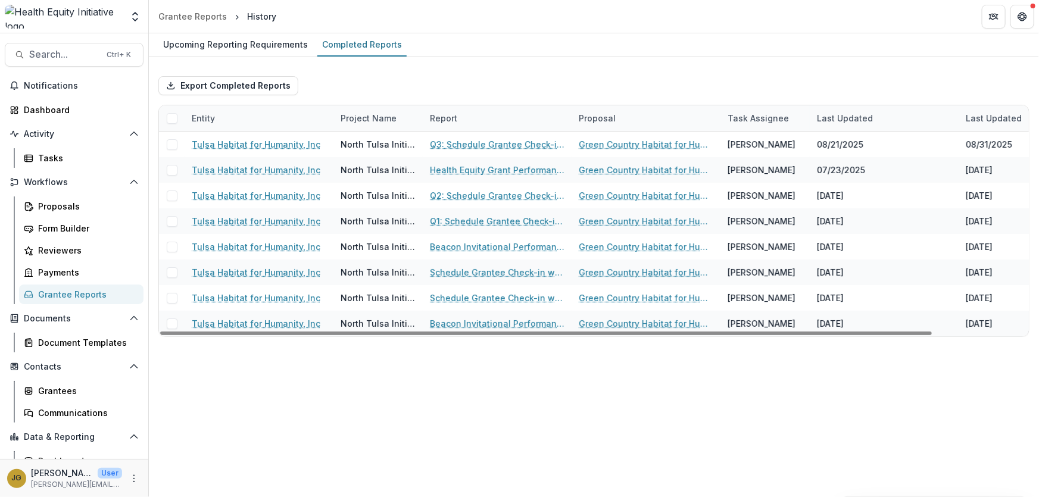
click at [417, 70] on div "Export Completed Reports" at bounding box center [593, 86] width 871 height 38
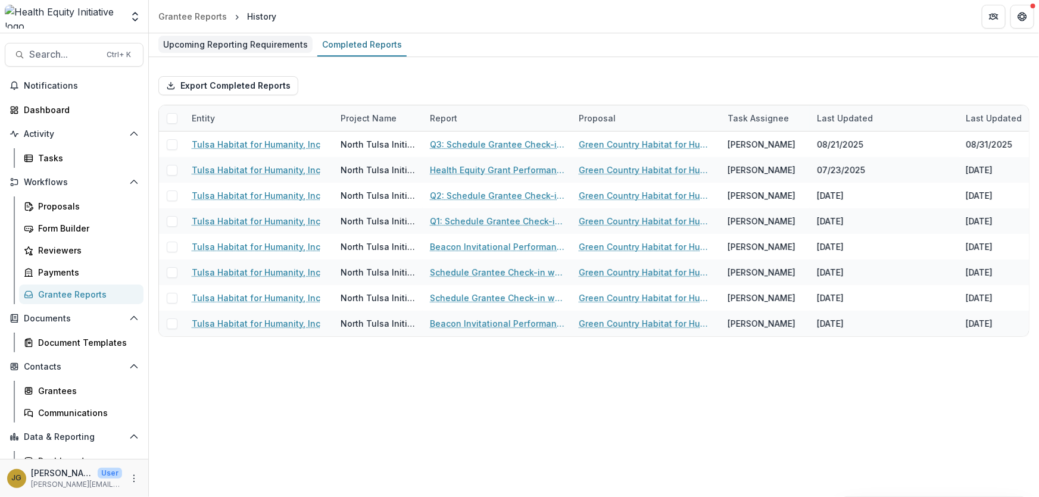
click at [267, 48] on div "Upcoming Reporting Requirements" at bounding box center [235, 44] width 154 height 17
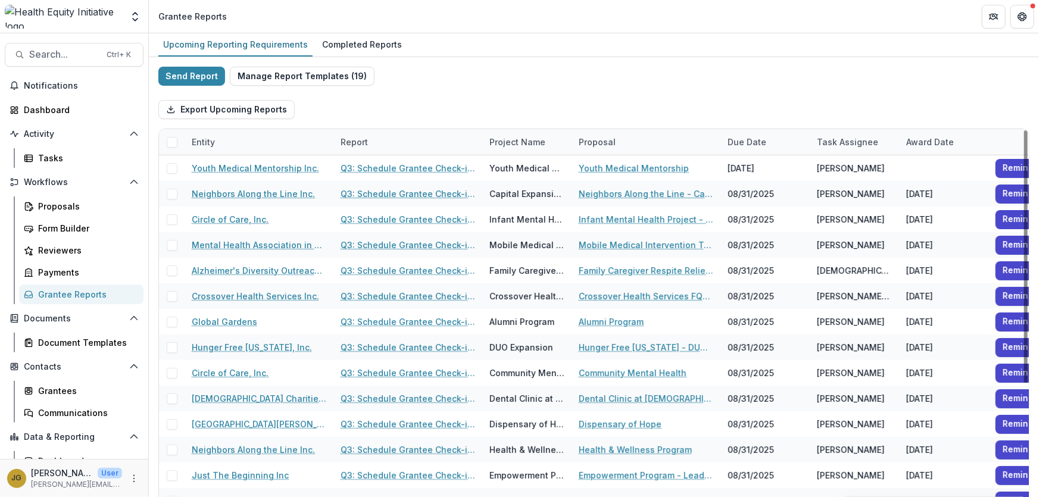
click at [224, 142] on div "Entity" at bounding box center [259, 142] width 149 height 26
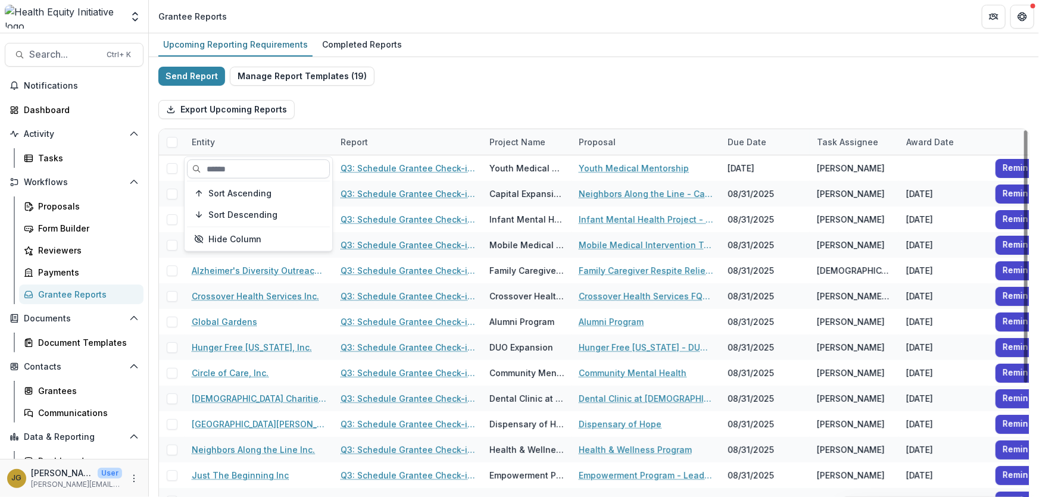
click at [230, 173] on input at bounding box center [258, 169] width 143 height 19
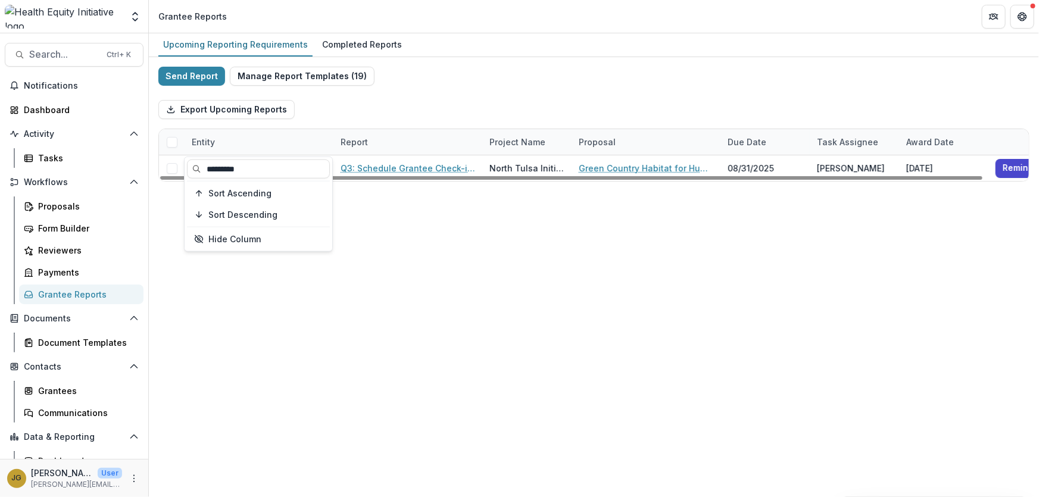
type input "*********"
click at [482, 262] on div "Upcoming Reporting Requirements Completed Reports Send Report Manage Report Tem…" at bounding box center [594, 265] width 890 height 464
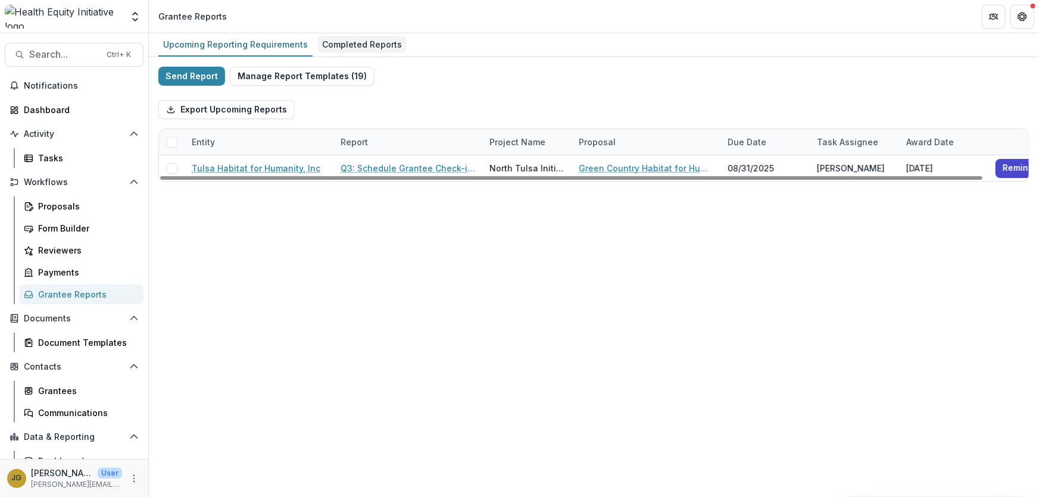
click at [365, 40] on div "Completed Reports" at bounding box center [361, 44] width 89 height 17
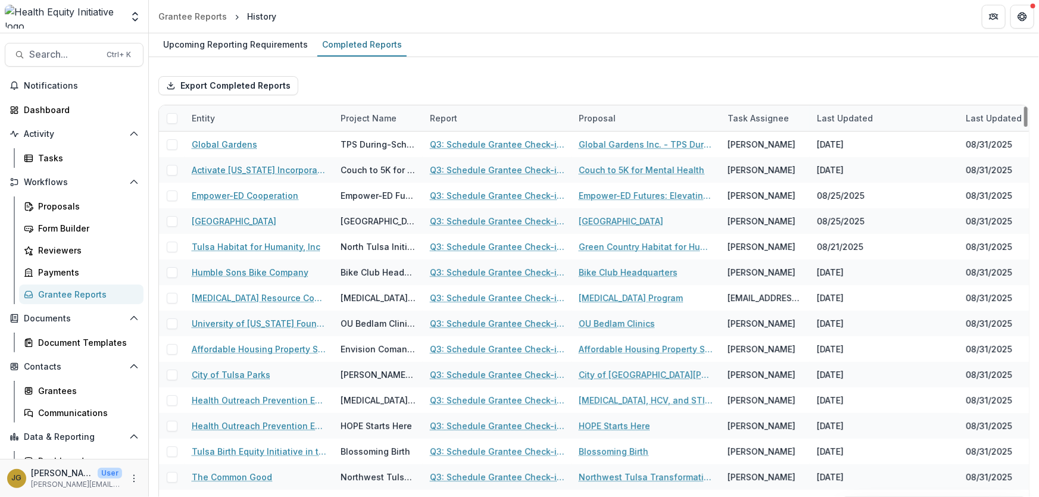
click at [233, 118] on div "Entity" at bounding box center [259, 118] width 149 height 26
click at [241, 140] on input at bounding box center [258, 145] width 143 height 19
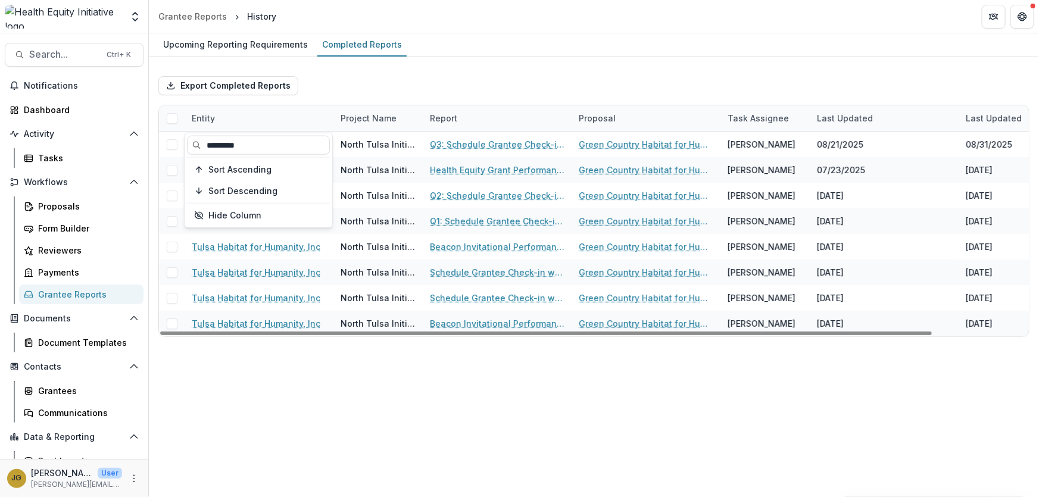
type input "*********"
click at [488, 402] on div "Upcoming Reporting Requirements Completed Reports Export Completed Reports Enti…" at bounding box center [594, 265] width 890 height 464
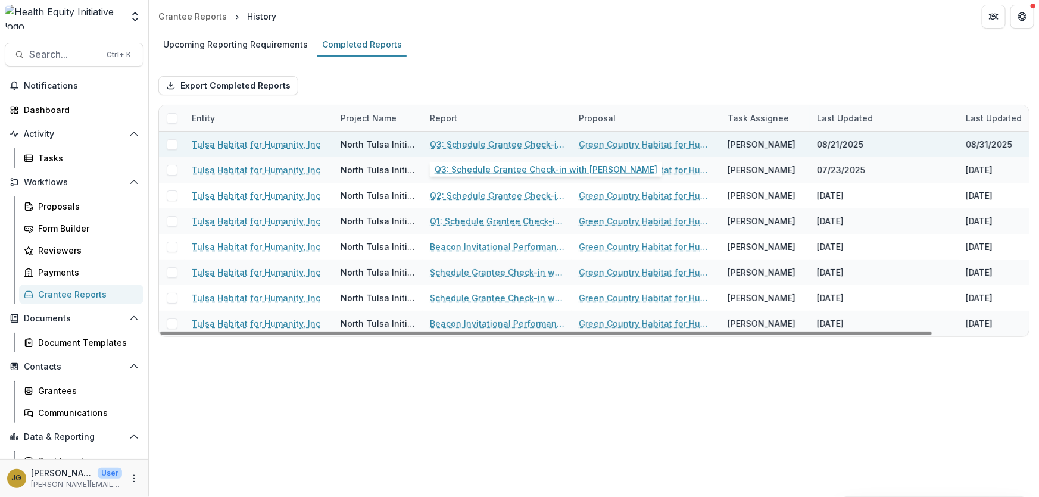
click at [439, 142] on link "Q3: Schedule Grantee Check-in with Dr. Pasley" at bounding box center [497, 144] width 135 height 12
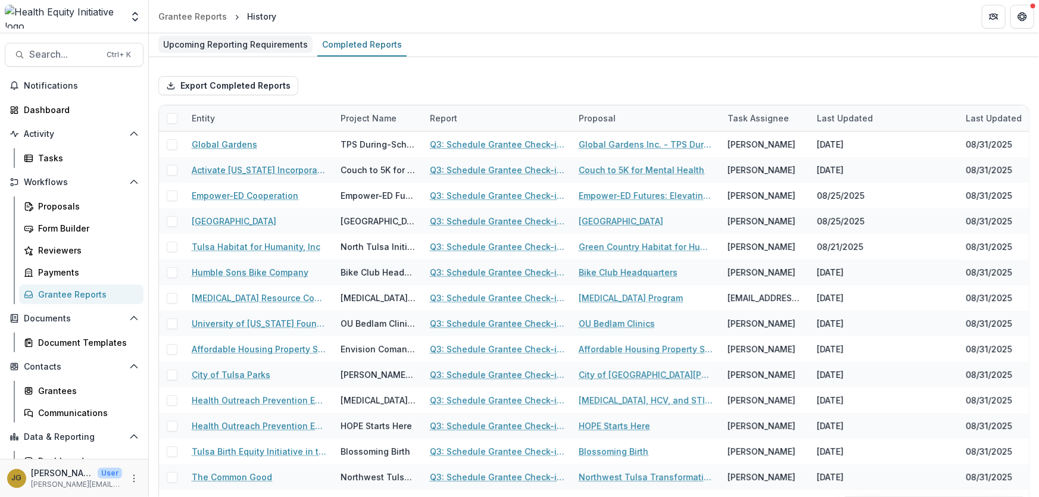
click at [245, 45] on div "Upcoming Reporting Requirements" at bounding box center [235, 44] width 154 height 17
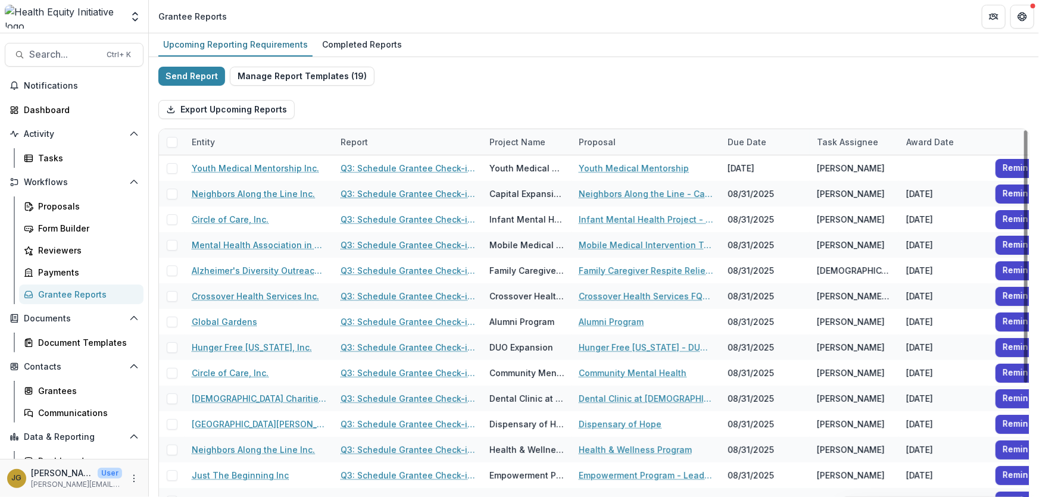
click at [248, 147] on div "Entity" at bounding box center [259, 142] width 149 height 26
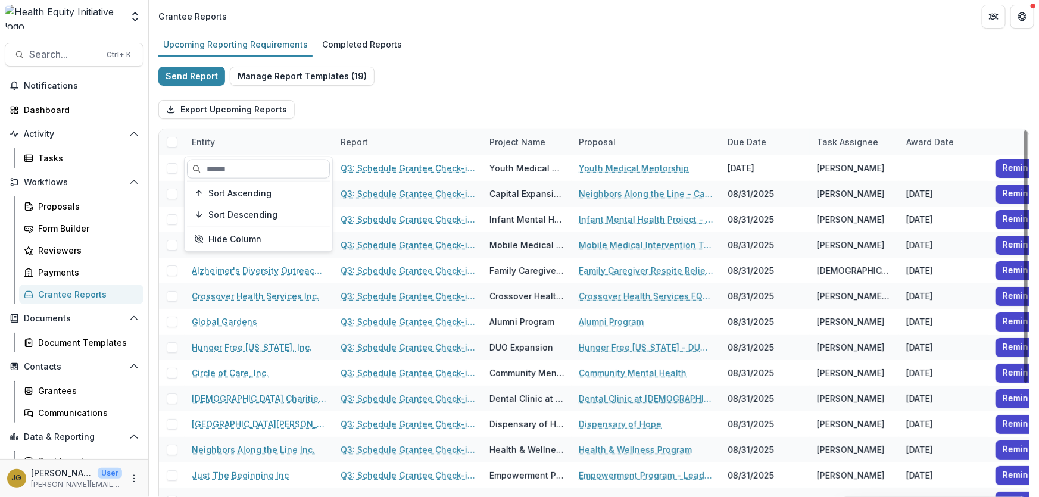
click at [233, 168] on input at bounding box center [258, 169] width 143 height 19
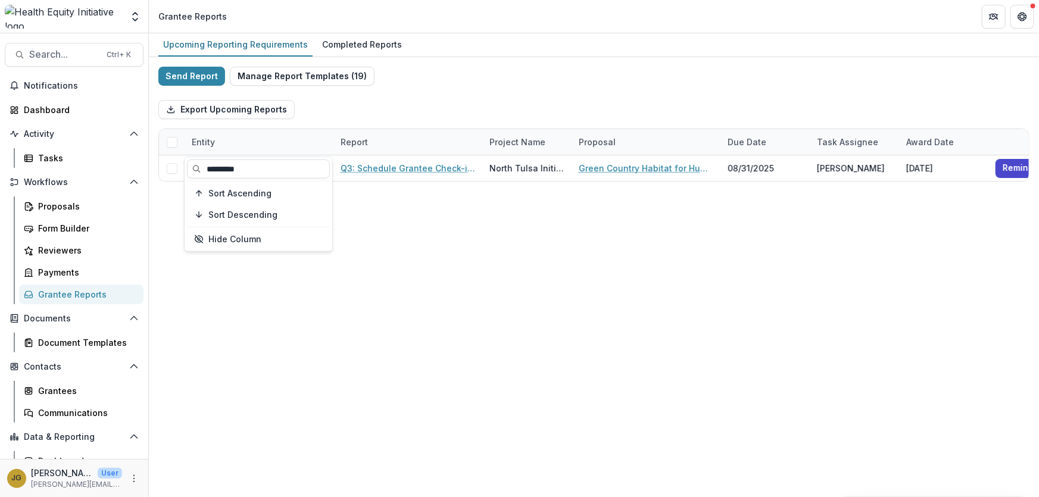
type input "*********"
click at [391, 257] on div "Upcoming Reporting Requirements Completed Reports Send Report Manage Report Tem…" at bounding box center [594, 265] width 890 height 464
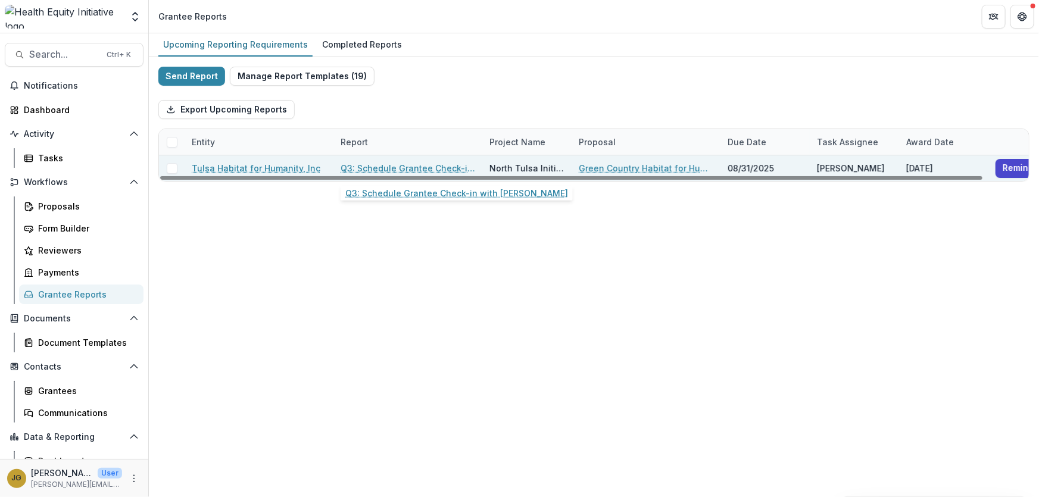
click at [383, 167] on link "Q3: Schedule Grantee Check-in with Dr. Pasley" at bounding box center [407, 168] width 135 height 12
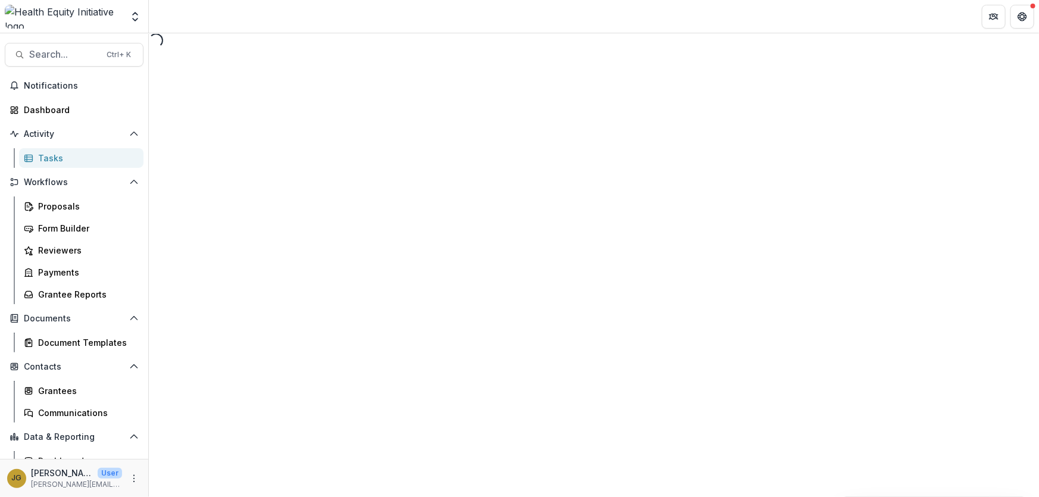
select select "********"
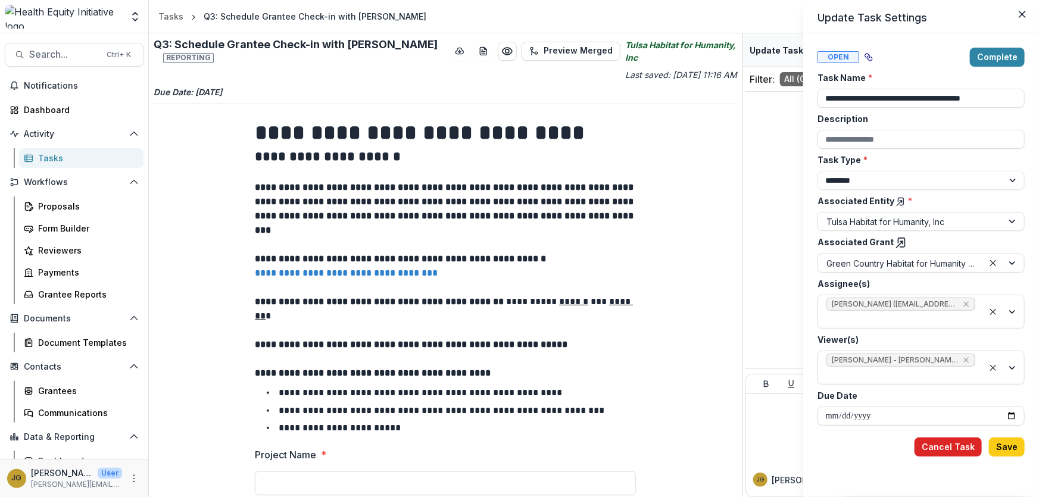
click at [927, 441] on button "Cancel Task" at bounding box center [947, 446] width 67 height 19
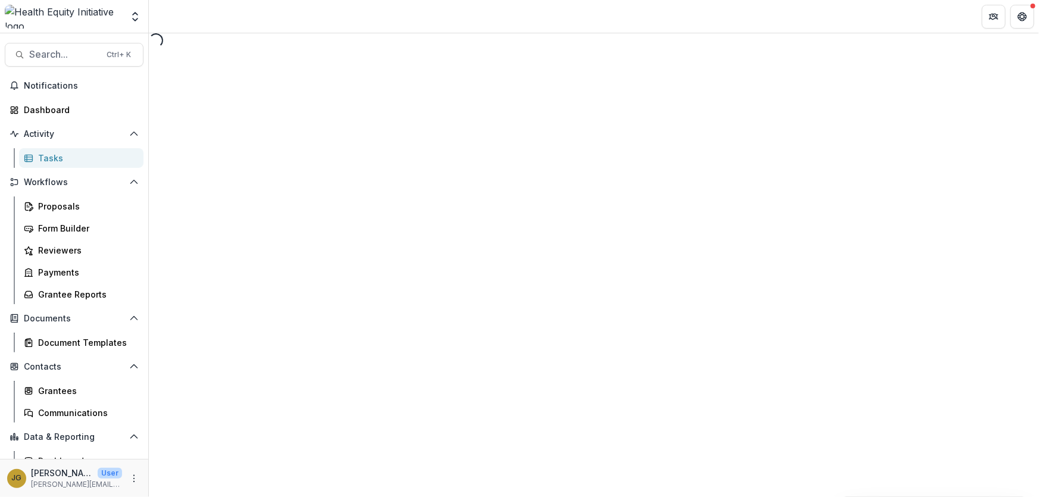
select select "********"
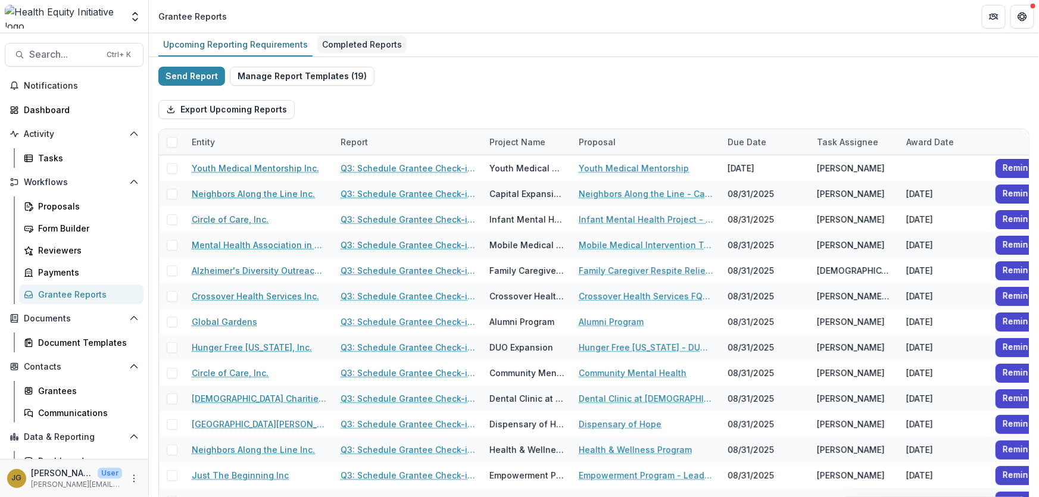
click at [362, 42] on div "Completed Reports" at bounding box center [361, 44] width 89 height 17
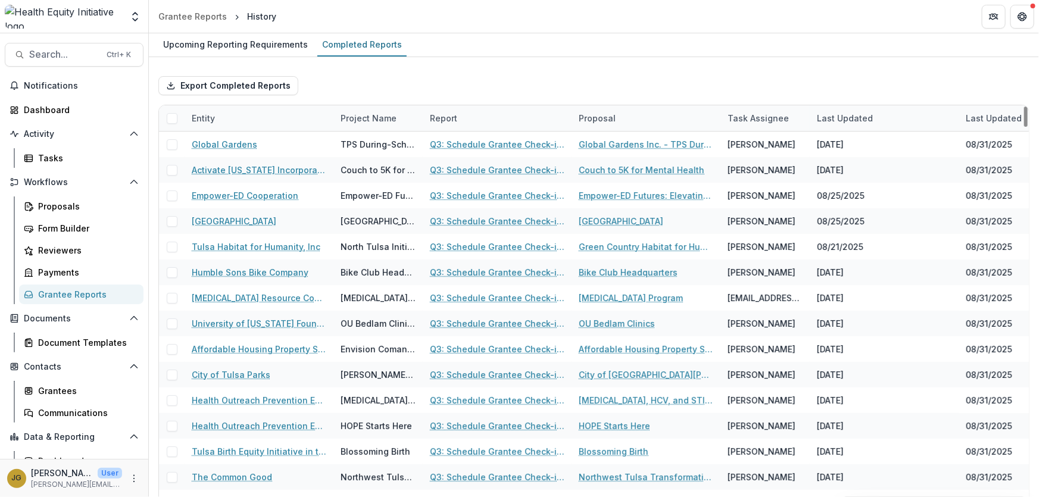
click at [201, 119] on div "Entity" at bounding box center [203, 118] width 37 height 12
click at [220, 171] on span "Sort Ascending" at bounding box center [239, 169] width 63 height 10
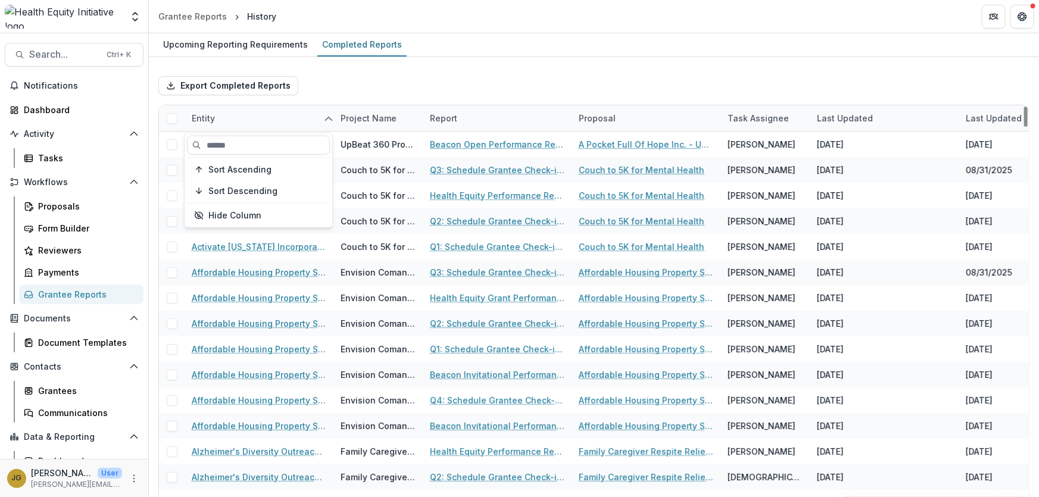
click at [462, 87] on div "Export Completed Reports" at bounding box center [593, 86] width 871 height 38
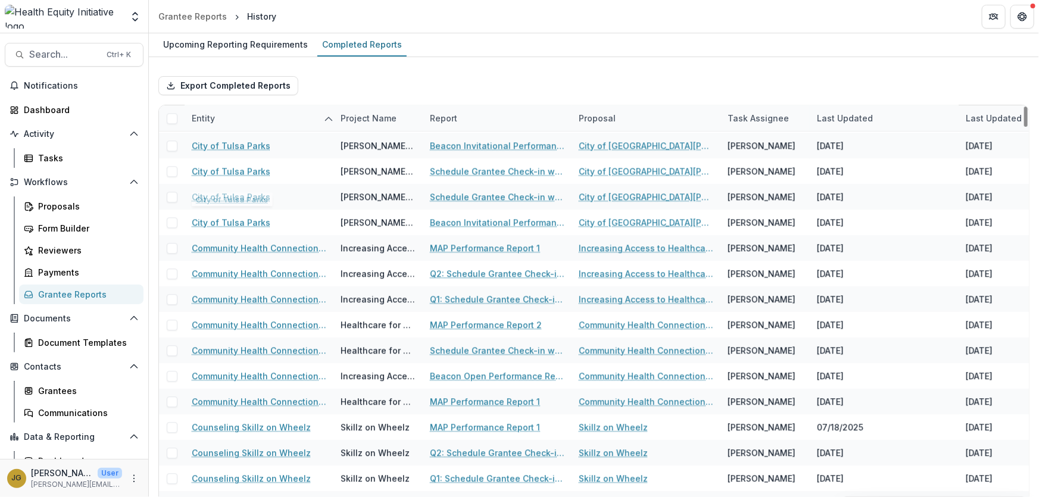
scroll to position [1461, 0]
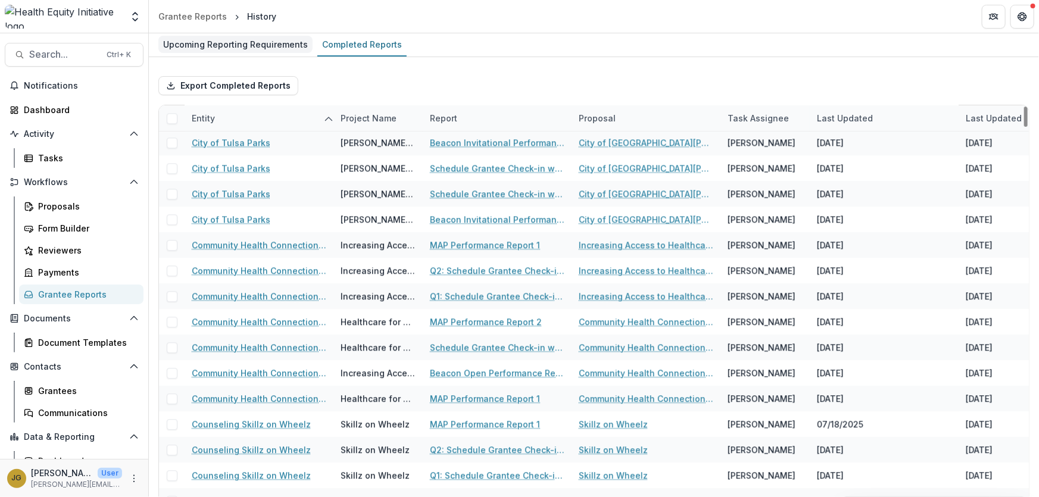
click at [238, 48] on div "Upcoming Reporting Requirements" at bounding box center [235, 44] width 154 height 17
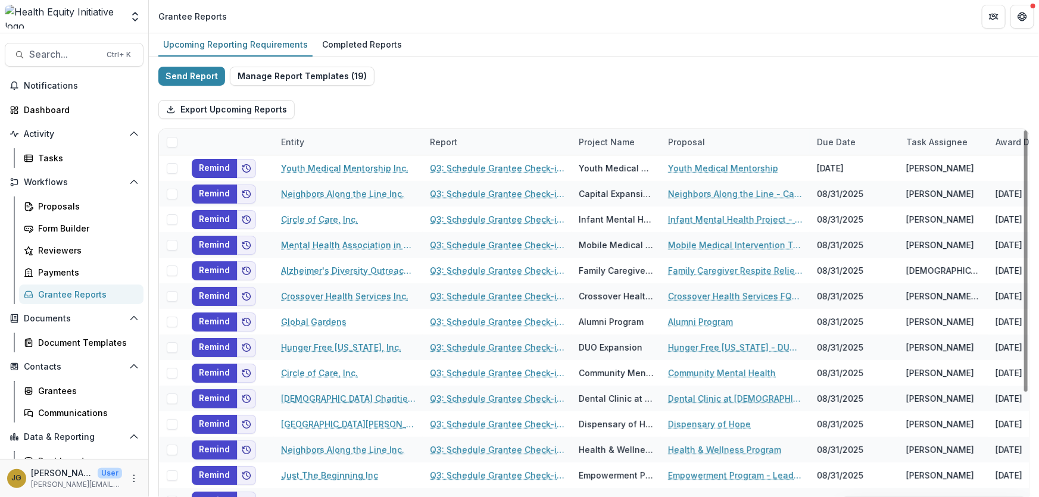
click at [301, 139] on div "Entity" at bounding box center [292, 142] width 37 height 12
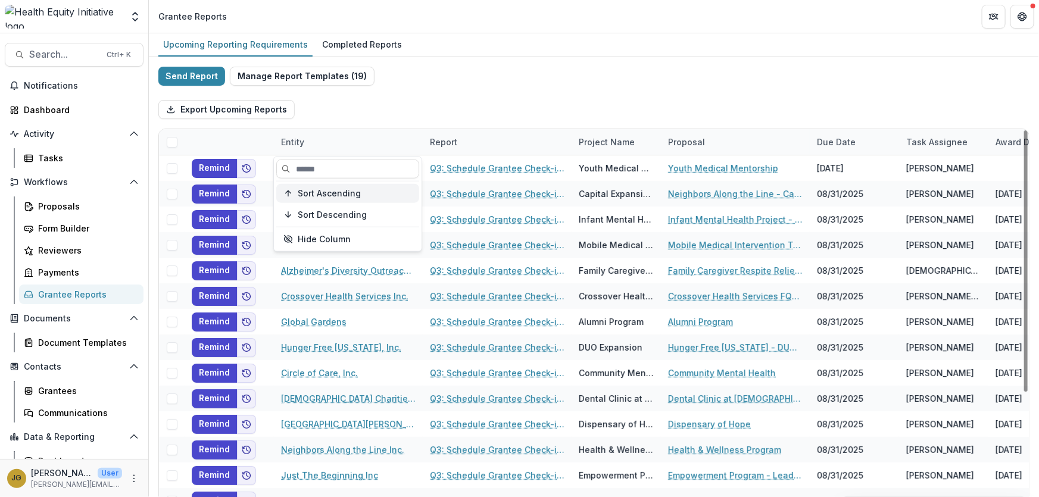
click at [309, 195] on span "Sort Ascending" at bounding box center [329, 193] width 63 height 10
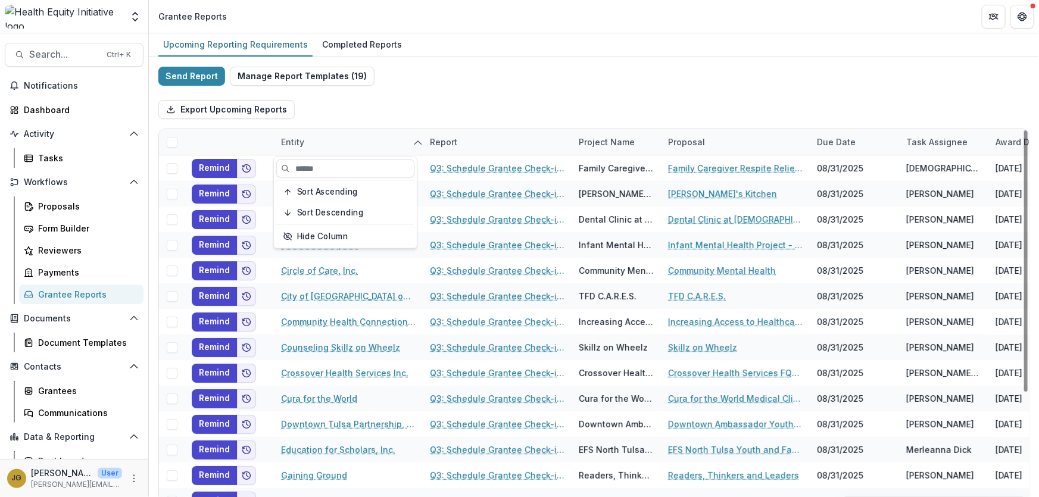
click at [393, 101] on div "Export Upcoming Reports" at bounding box center [593, 109] width 871 height 38
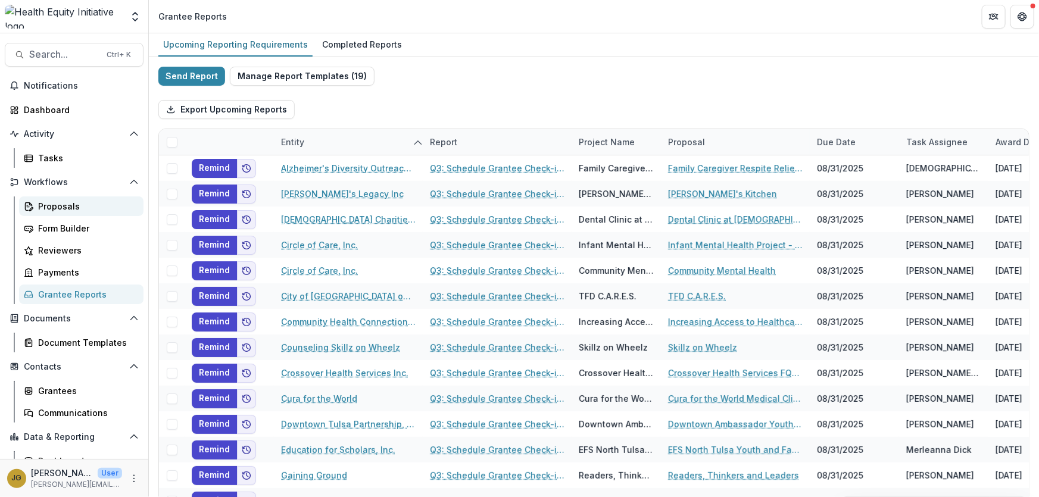
click at [58, 205] on div "Proposals" at bounding box center [86, 206] width 96 height 12
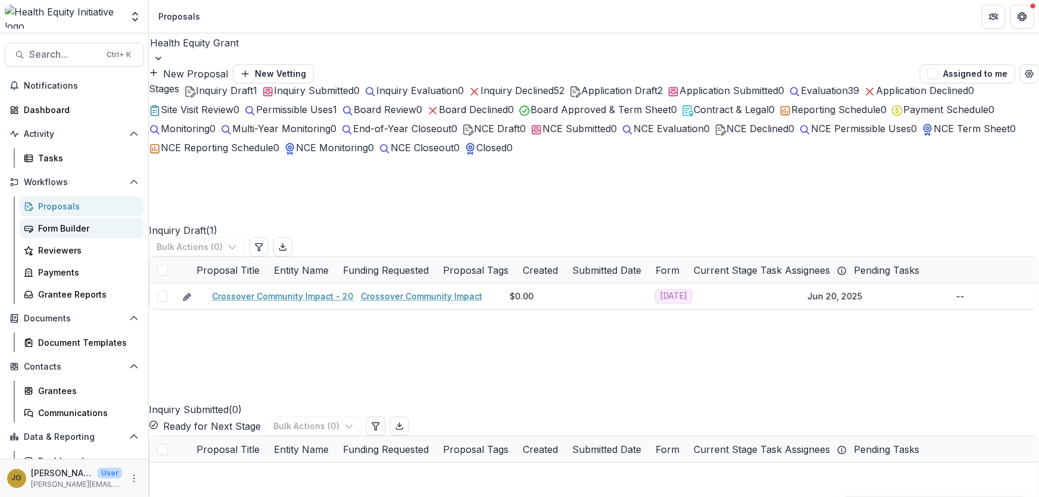
click at [64, 226] on div "Form Builder" at bounding box center [86, 228] width 96 height 12
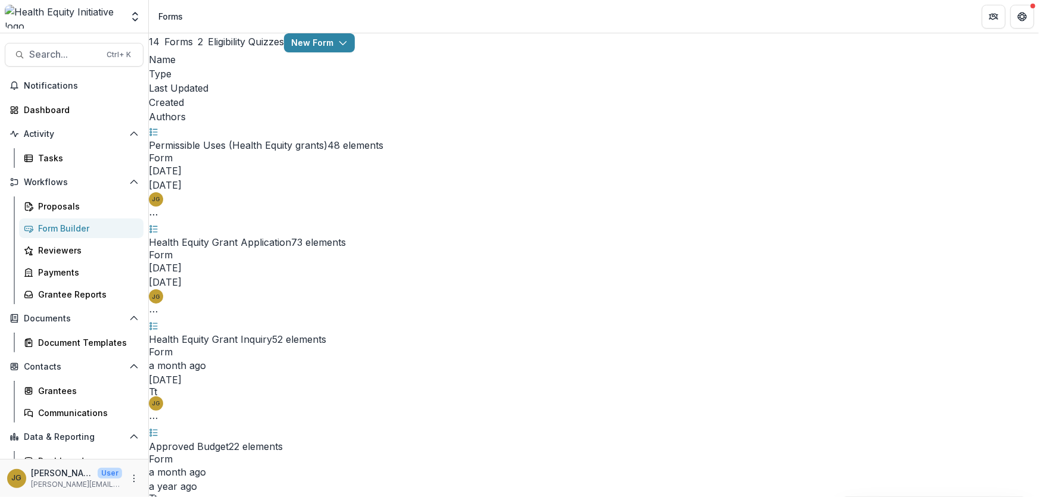
click at [306, 139] on link "Permissible Uses (Health Equity grants)" at bounding box center [238, 145] width 179 height 12
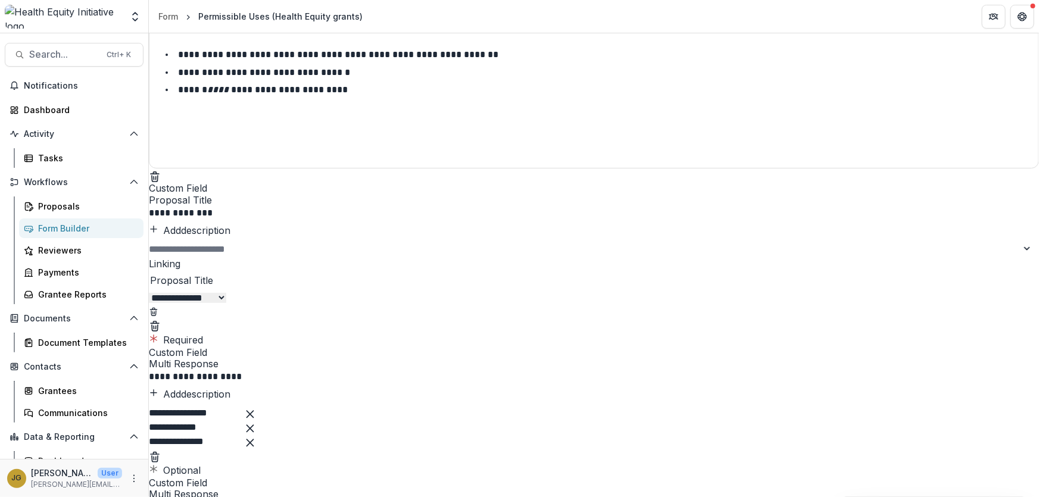
scroll to position [216, 0]
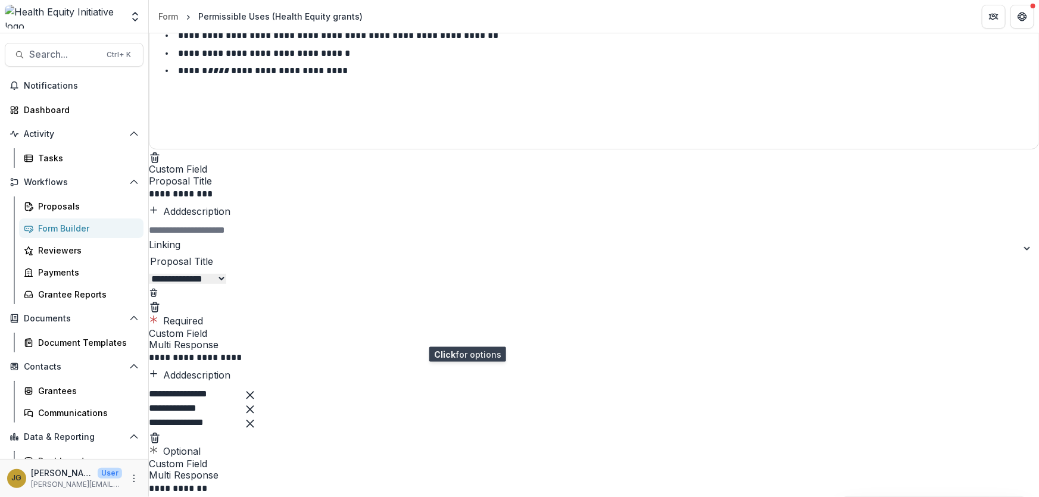
click at [180, 315] on icon "Field Settings" at bounding box center [175, 312] width 8 height 8
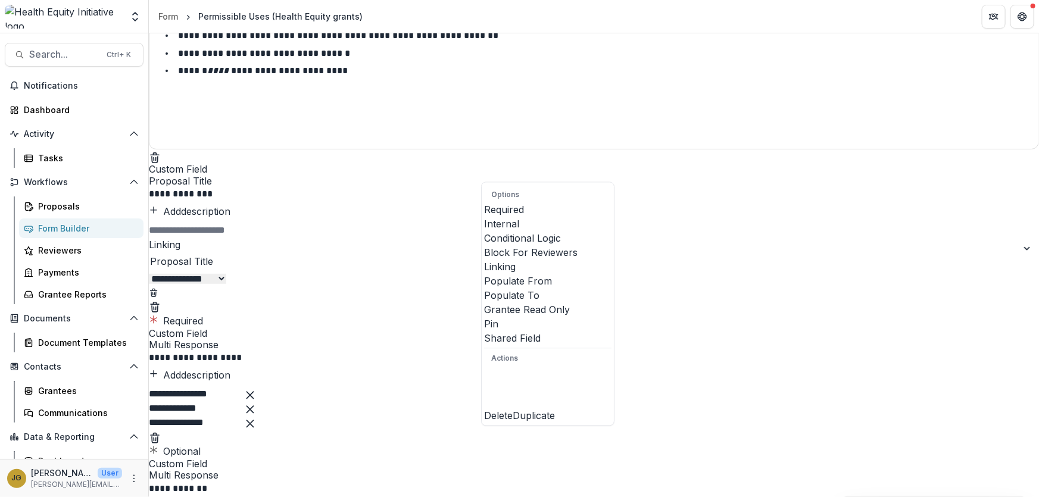
click at [484, 274] on span at bounding box center [484, 274] width 0 height 0
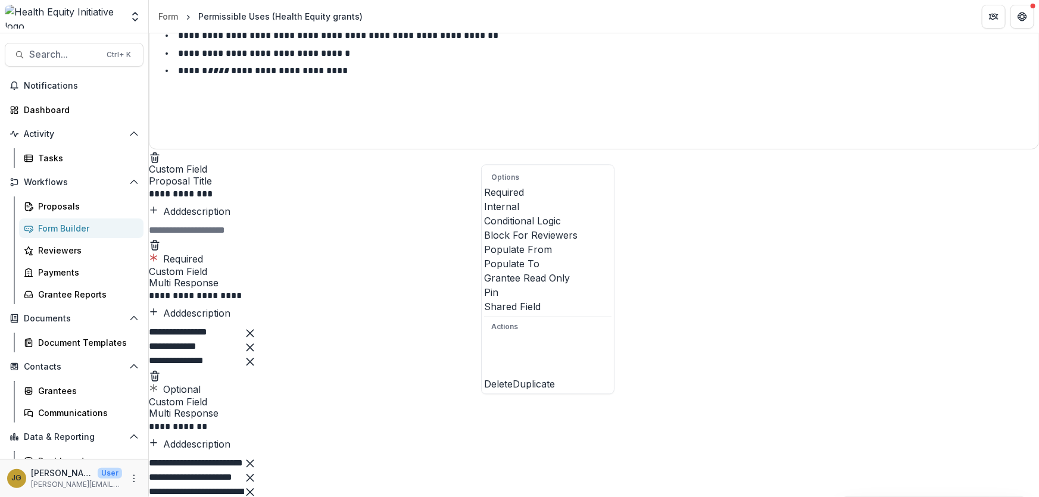
click at [484, 257] on span at bounding box center [484, 257] width 0 height 0
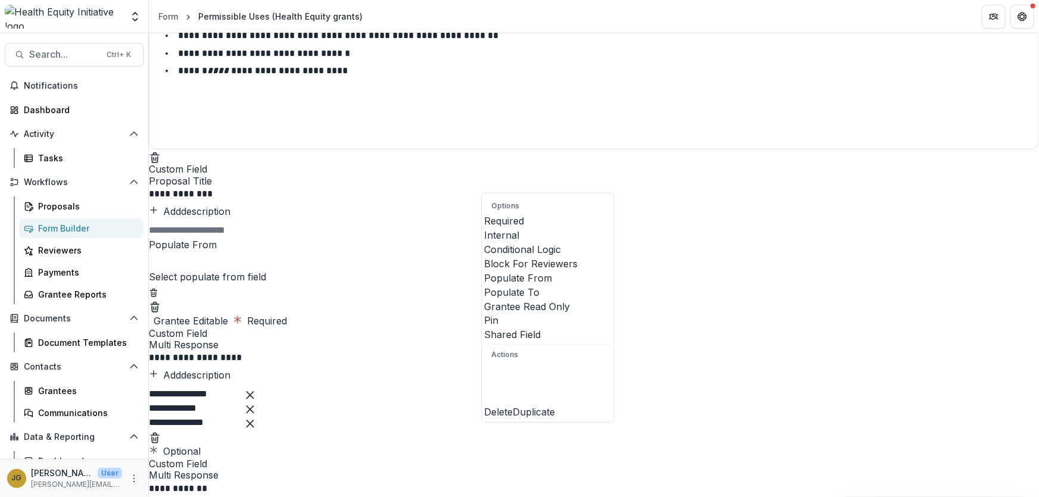
click at [649, 270] on div at bounding box center [593, 261] width 887 height 17
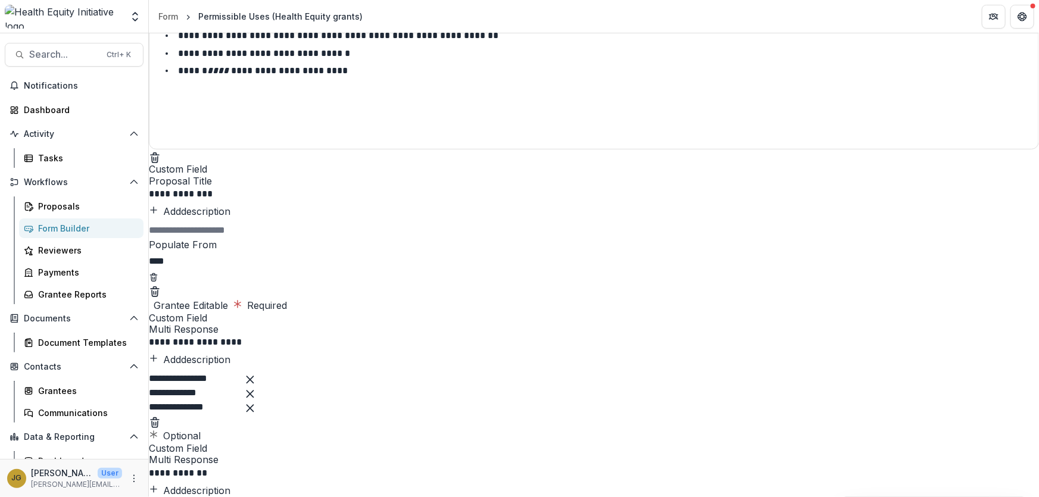
type input "*****"
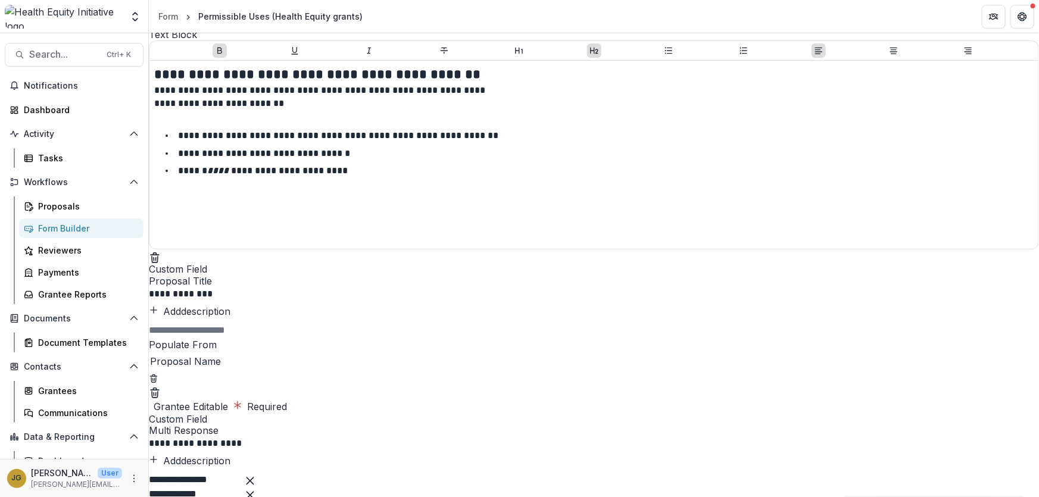
scroll to position [0, 0]
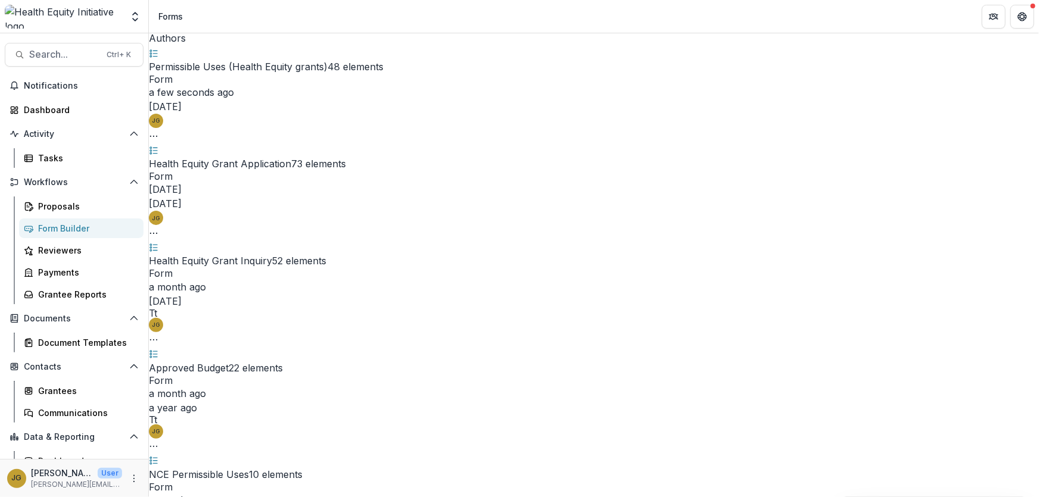
scroll to position [24, 0]
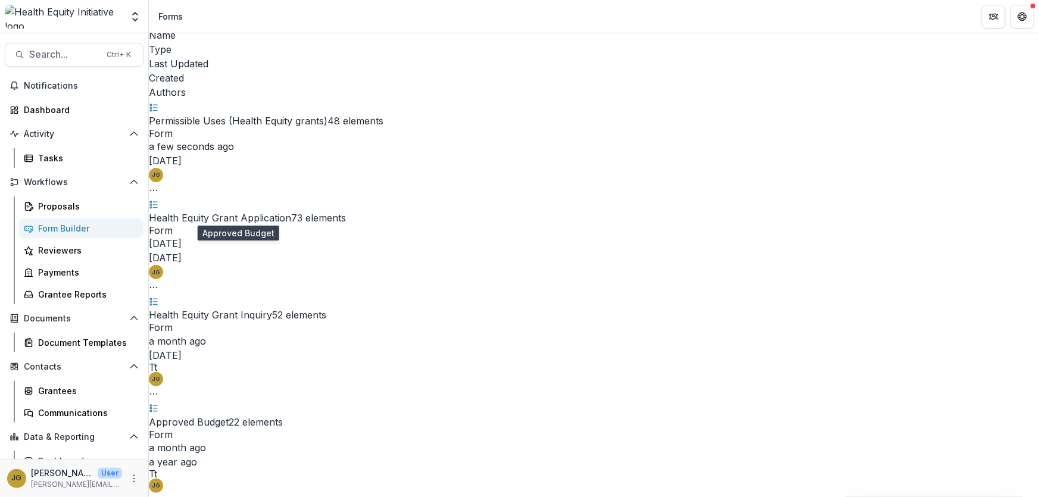
click at [229, 416] on link "Approved Budget" at bounding box center [189, 422] width 80 height 12
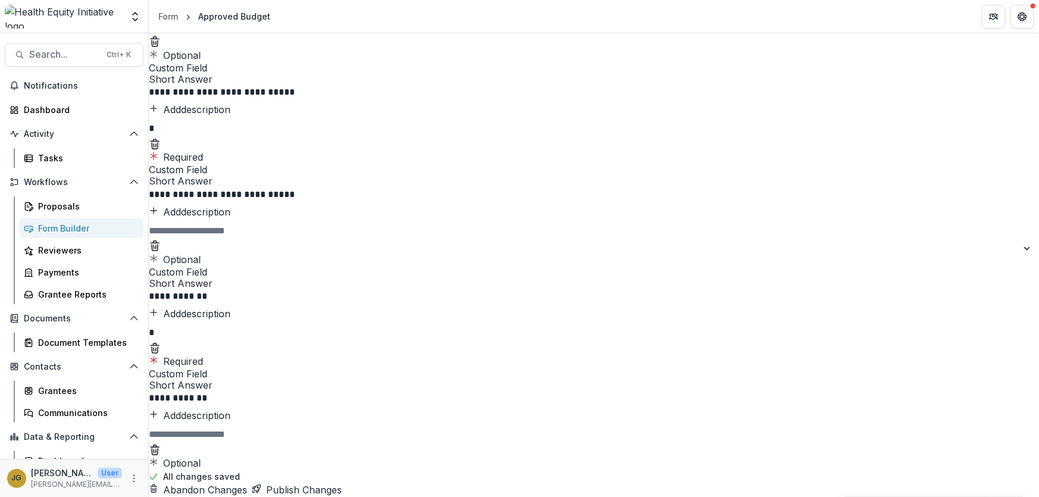
scroll to position [3483, 0]
